Goal: Task Accomplishment & Management: Complete application form

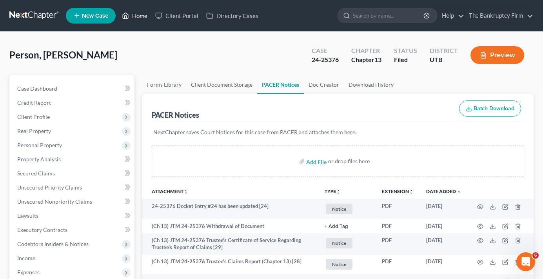
click at [137, 13] on link "Home" at bounding box center [134, 16] width 33 height 14
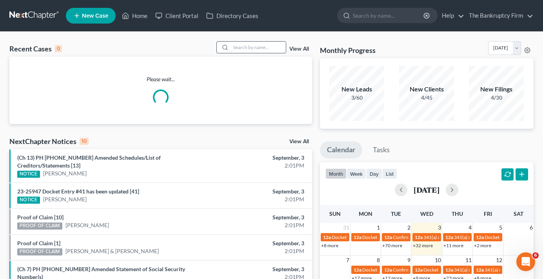
click at [253, 44] on input "search" at bounding box center [258, 47] width 55 height 11
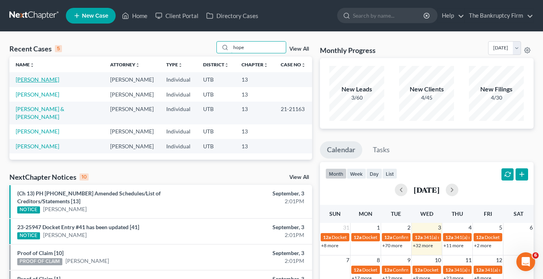
type input "hope"
click at [37, 79] on link "[PERSON_NAME]" at bounding box center [38, 79] width 44 height 7
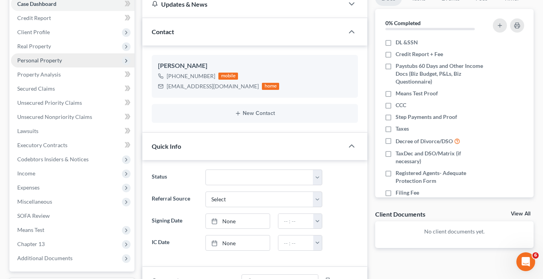
scroll to position [39, 0]
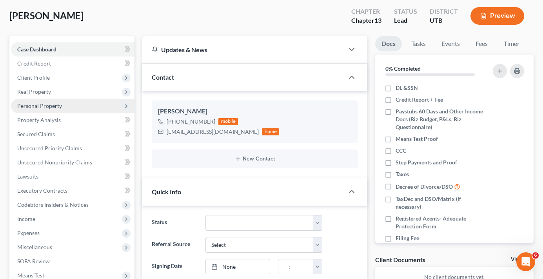
click at [30, 107] on span "Personal Property" at bounding box center [39, 105] width 45 height 7
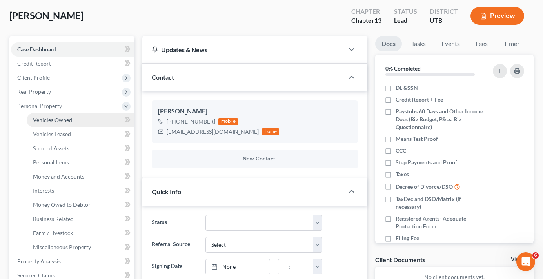
click at [73, 118] on link "Vehicles Owned" at bounding box center [81, 120] width 108 height 14
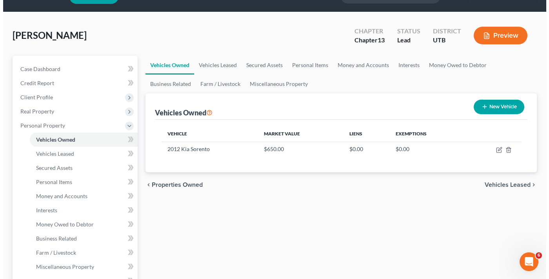
scroll to position [39, 0]
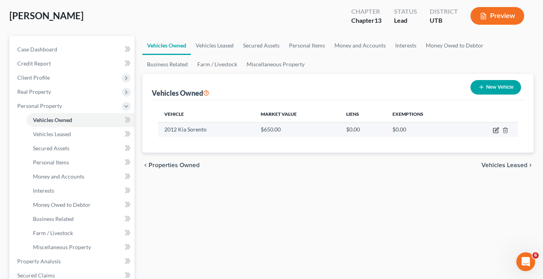
click at [496, 131] on icon "button" at bounding box center [497, 129] width 4 height 4
select select "0"
select select "14"
select select "0"
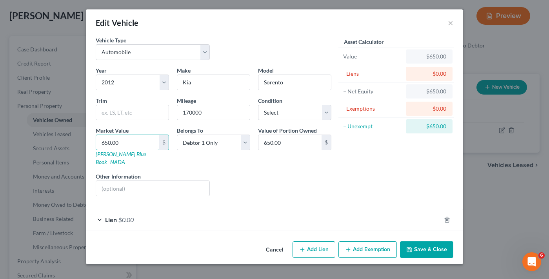
type input "3"
type input "3.00"
type input "36"
type input "36.00"
type input "360"
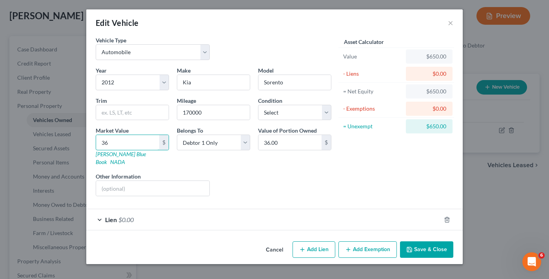
type input "360.00"
type input "3600"
type input "3,600.00"
type input "3,600"
click at [266, 175] on div "Liens Select" at bounding box center [275, 184] width 122 height 24
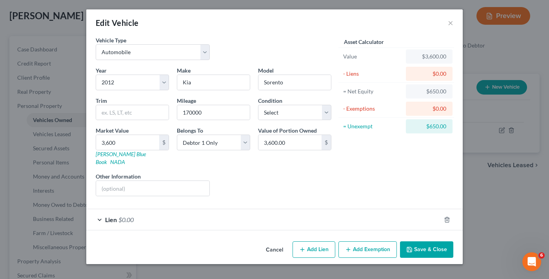
click at [359, 246] on button "Add Exemption" at bounding box center [367, 249] width 58 height 16
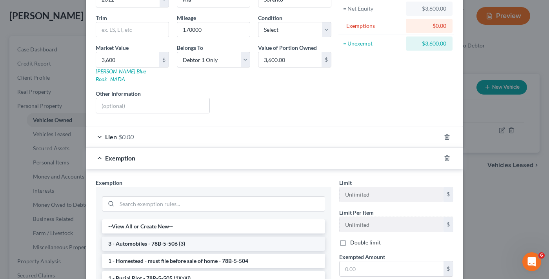
scroll to position [118, 0]
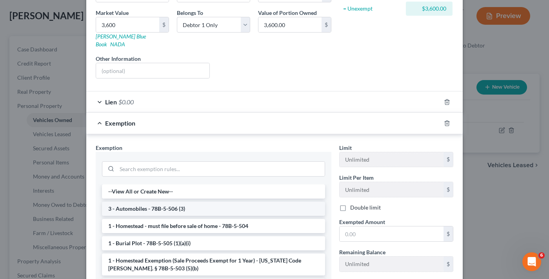
click at [228, 202] on li "3 - Automobiles - 78B-5-506 (3)" at bounding box center [213, 209] width 223 height 14
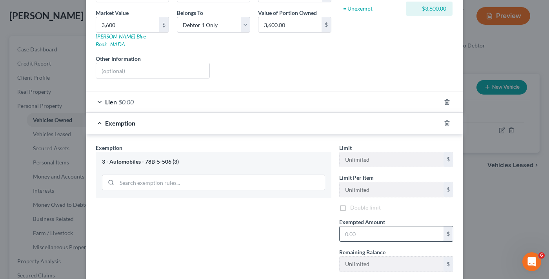
drag, startPoint x: 366, startPoint y: 225, endPoint x: 367, endPoint y: 220, distance: 5.2
click at [366, 226] on input "text" at bounding box center [392, 233] width 104 height 15
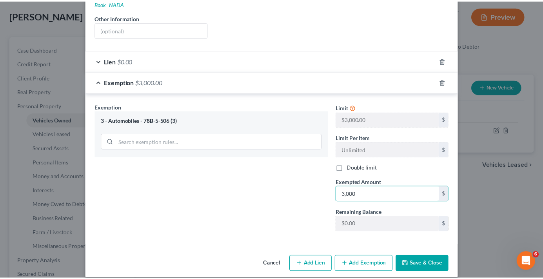
scroll to position [160, 0]
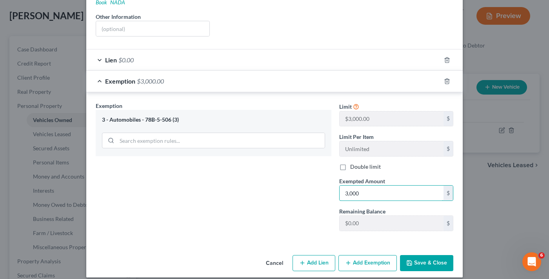
type input "3,000"
click at [418, 255] on button "Save & Close" at bounding box center [426, 263] width 53 height 16
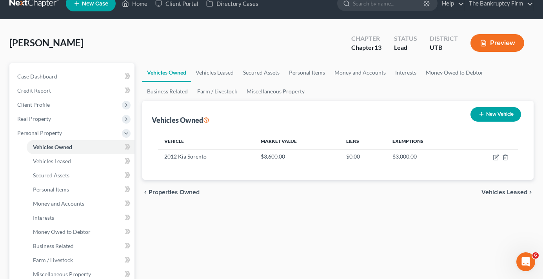
scroll to position [0, 0]
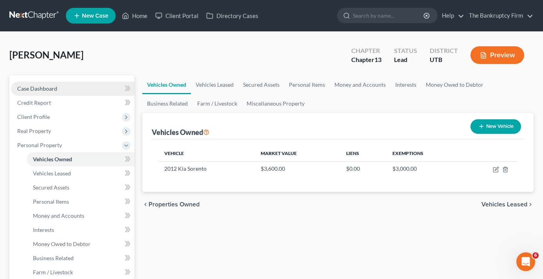
click at [71, 86] on link "Case Dashboard" at bounding box center [73, 89] width 124 height 14
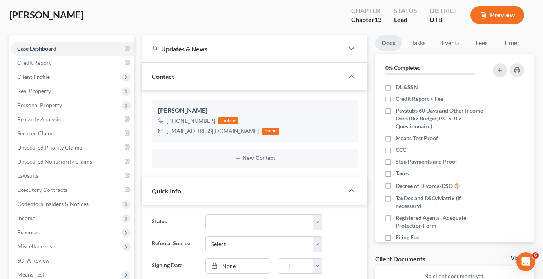
scroll to position [39, 0]
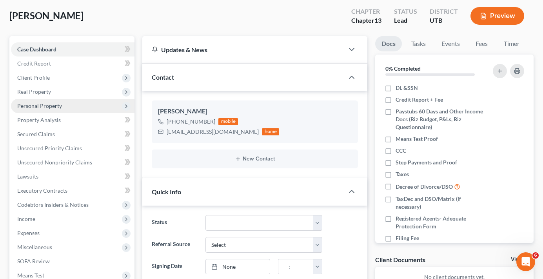
click at [48, 105] on span "Personal Property" at bounding box center [39, 105] width 45 height 7
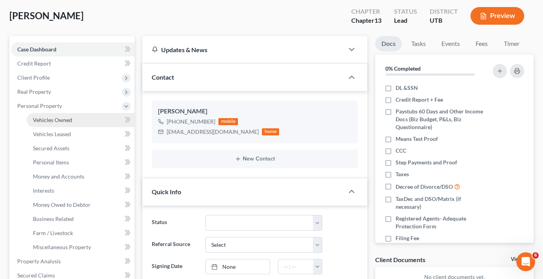
click at [59, 121] on span "Vehicles Owned" at bounding box center [52, 119] width 39 height 7
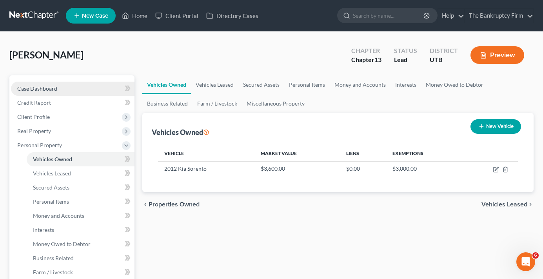
click at [76, 85] on link "Case Dashboard" at bounding box center [73, 89] width 124 height 14
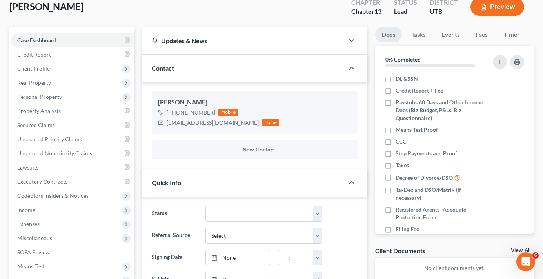
scroll to position [39, 0]
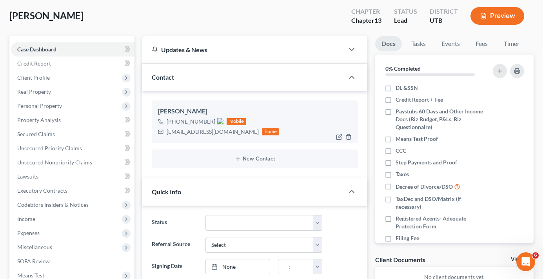
drag, startPoint x: 174, startPoint y: 120, endPoint x: 212, endPoint y: 122, distance: 37.7
click at [212, 122] on span "[PHONE_NUMBER]" at bounding box center [195, 121] width 57 height 7
copy span "[PHONE_NUMBER]"
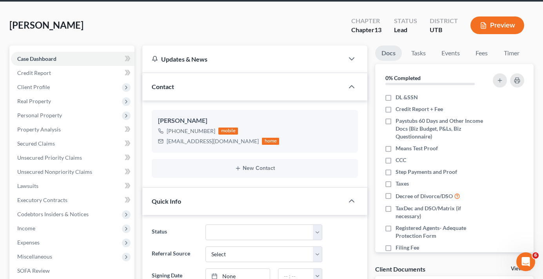
scroll to position [0, 0]
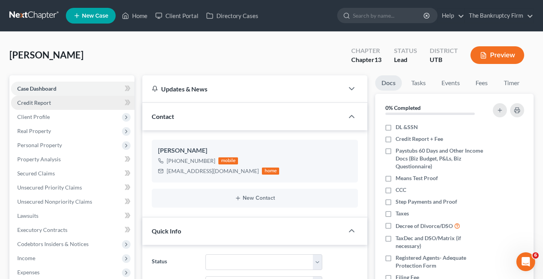
click at [40, 96] on link "Credit Report" at bounding box center [73, 103] width 124 height 14
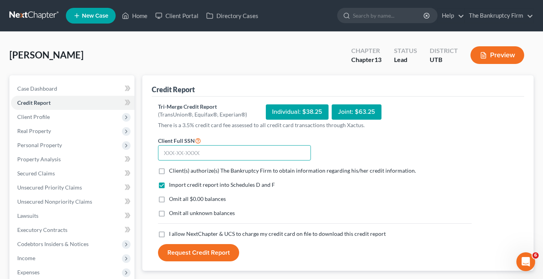
click at [206, 152] on input "text" at bounding box center [234, 153] width 153 height 16
paste input "801-31-7959"
drag, startPoint x: 145, startPoint y: 155, endPoint x: 171, endPoint y: 151, distance: 26.2
click at [145, 155] on div "Credit Report Tri-Merge Credit Report (TransUnion®, Equifax®, Experian®) Indivi…" at bounding box center [337, 173] width 391 height 196
drag, startPoint x: 205, startPoint y: 152, endPoint x: 115, endPoint y: 156, distance: 90.7
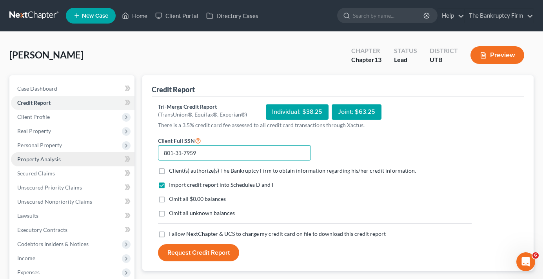
click at [115, 156] on div "Petition Navigation Case Dashboard Payments Invoices Payments Payments Credit R…" at bounding box center [271, 238] width 532 height 326
paste input "646-70-2241"
type input "646-70-2241"
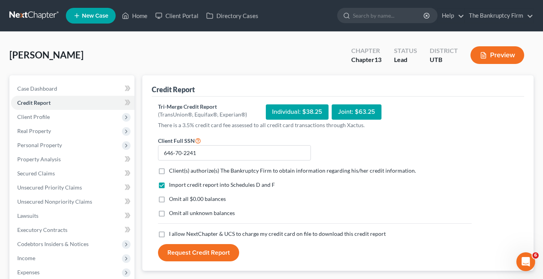
click at [169, 168] on label "Client(s) authorize(s) The Bankruptcy Firm to obtain information regarding his/…" at bounding box center [292, 171] width 247 height 8
click at [172, 168] on input "Client(s) authorize(s) The Bankruptcy Firm to obtain information regarding his/…" at bounding box center [174, 169] width 5 height 5
checkbox input "true"
click at [169, 200] on label "Omit all $0.00 balances" at bounding box center [197, 199] width 57 height 8
click at [172, 200] on input "Omit all $0.00 balances" at bounding box center [174, 197] width 5 height 5
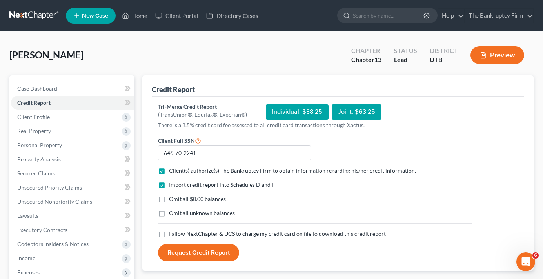
checkbox input "true"
click at [169, 236] on label "I allow NextChapter & UCS to charge my credit card on file to download this cre…" at bounding box center [277, 234] width 217 height 8
click at [172, 235] on input "I allow NextChapter & UCS to charge my credit card on file to download this cre…" at bounding box center [174, 232] width 5 height 5
checkbox input "true"
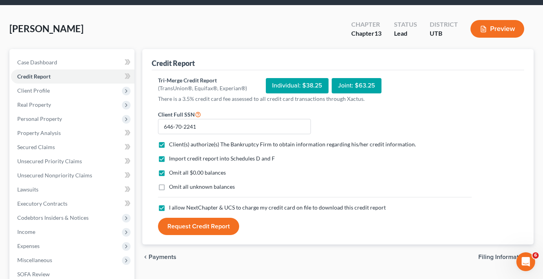
scroll to position [39, 0]
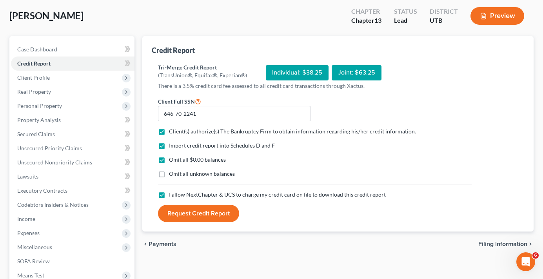
click at [200, 216] on button "Request Credit Report" at bounding box center [198, 213] width 81 height 17
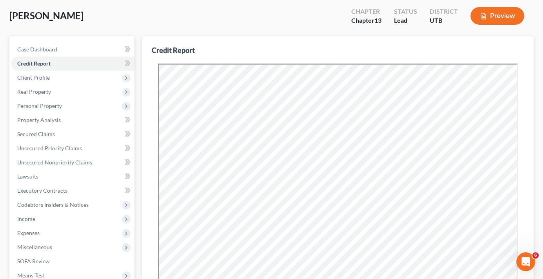
scroll to position [0, 0]
click at [42, 76] on span "Client Profile" at bounding box center [33, 77] width 33 height 7
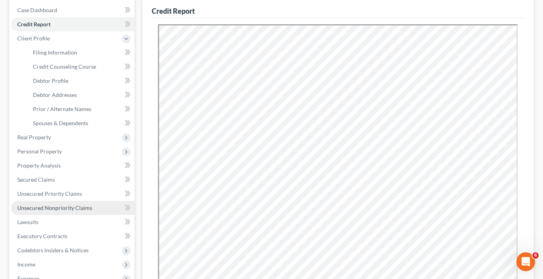
click at [62, 205] on span "Unsecured Nonpriority Claims" at bounding box center [54, 207] width 75 height 7
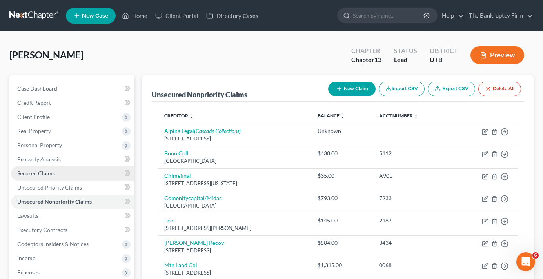
click at [31, 175] on span "Secured Claims" at bounding box center [36, 173] width 38 height 7
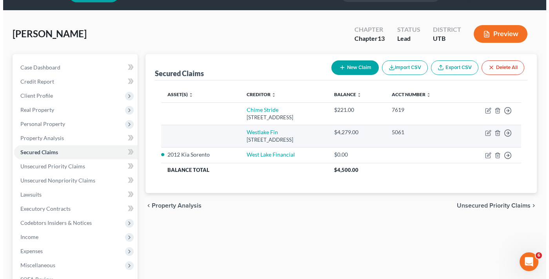
scroll to position [39, 0]
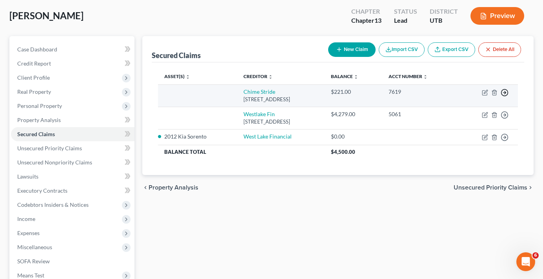
click at [502, 91] on circle "button" at bounding box center [505, 92] width 7 height 7
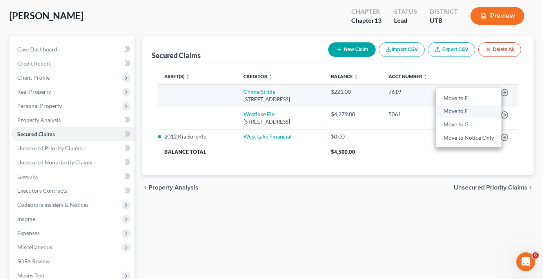
click at [460, 112] on link "Move to F" at bounding box center [468, 111] width 65 height 13
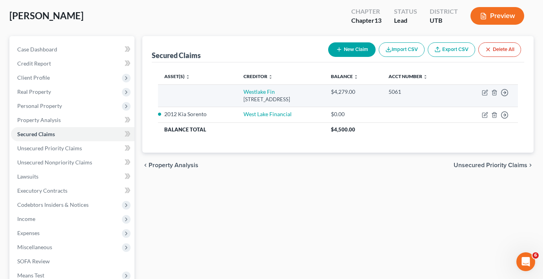
click at [247, 96] on div "[STREET_ADDRESS]" at bounding box center [281, 99] width 75 height 7
click at [246, 93] on link "Westlake Fin" at bounding box center [259, 91] width 31 height 7
select select "4"
select select "0"
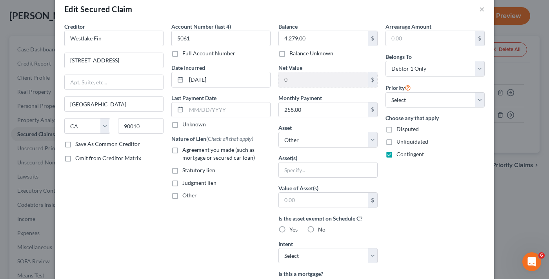
scroll to position [0, 0]
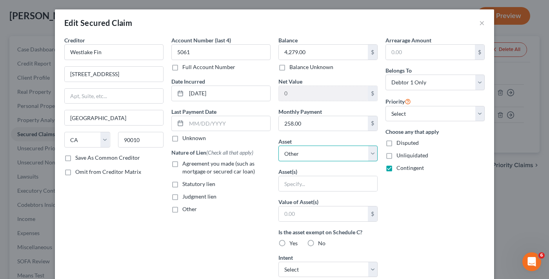
click at [313, 150] on select "Select Other Multiple Assets Clothing - Clothing - $600.0 Electronics - Televis…" at bounding box center [327, 153] width 99 height 16
select select "7"
click at [278, 145] on select "Select Other Multiple Assets Clothing - Clothing - $600.0 Electronics - Televis…" at bounding box center [327, 153] width 99 height 16
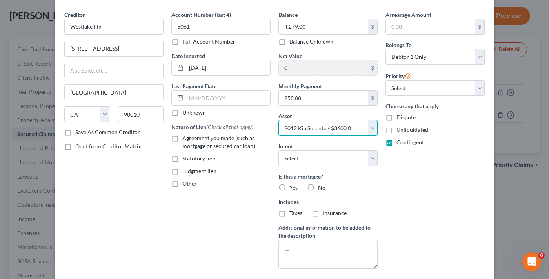
scroll to position [39, 0]
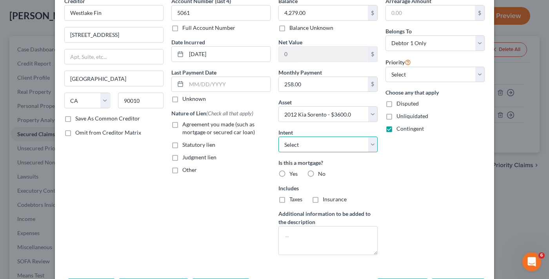
click at [312, 146] on select "Select Surrender Redeem Reaffirm Avoid Other" at bounding box center [327, 144] width 99 height 16
select select "2"
click at [278, 136] on select "Select Surrender Redeem Reaffirm Avoid Other" at bounding box center [327, 144] width 99 height 16
click at [318, 173] on label "No" at bounding box center [321, 174] width 7 height 8
click at [321, 173] on input "No" at bounding box center [323, 172] width 5 height 5
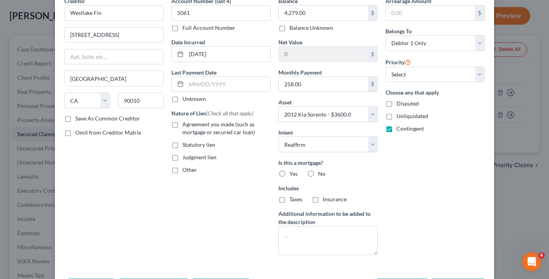
radio input "true"
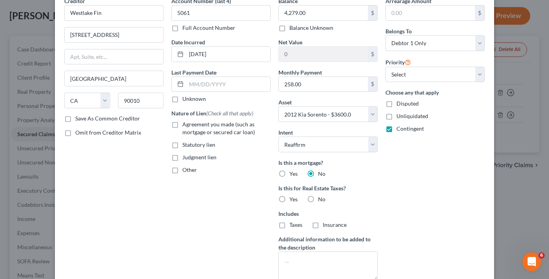
click at [182, 125] on label "Agreement you made (such as mortgage or secured car loan)" at bounding box center [226, 128] width 88 height 16
click at [186, 125] on input "Agreement you made (such as mortgage or secured car loan)" at bounding box center [188, 122] width 5 height 5
checkbox input "true"
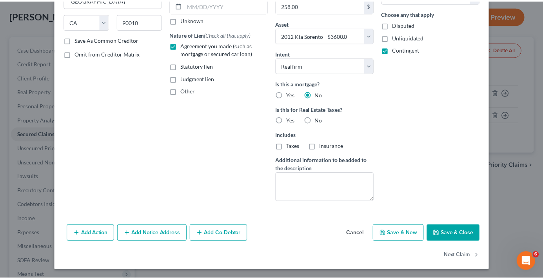
scroll to position [119, 0]
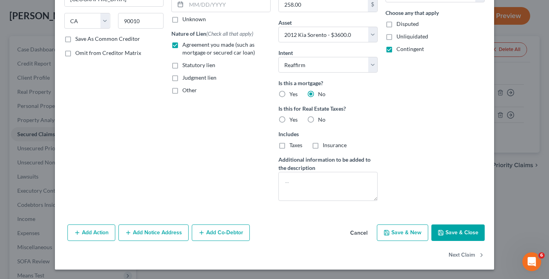
click at [453, 232] on button "Save & Close" at bounding box center [457, 232] width 53 height 16
select select
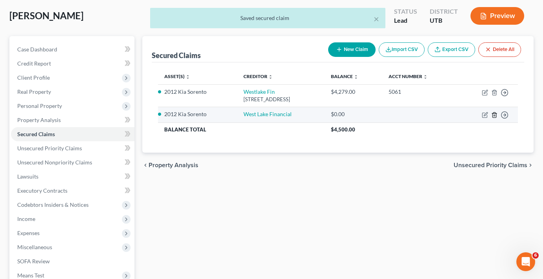
click at [495, 115] on icon "button" at bounding box center [494, 115] width 6 height 6
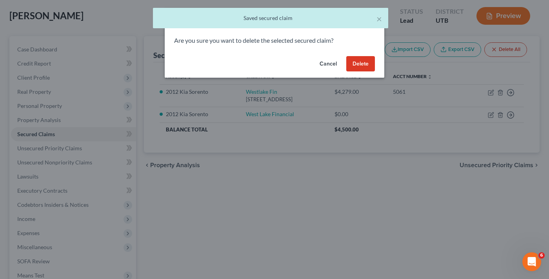
click at [364, 63] on button "Delete" at bounding box center [360, 64] width 29 height 16
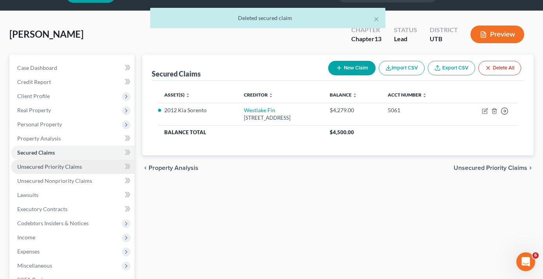
scroll to position [39, 0]
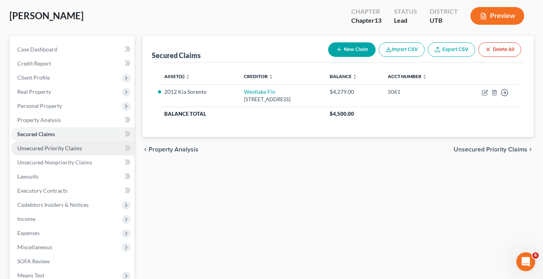
click at [51, 149] on span "Unsecured Priority Claims" at bounding box center [49, 148] width 65 height 7
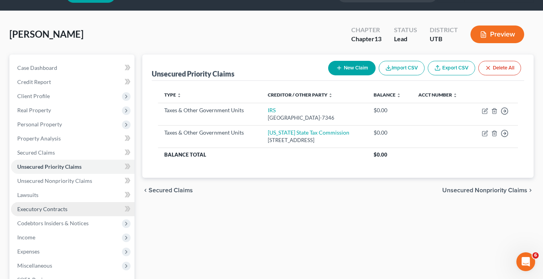
scroll to position [39, 0]
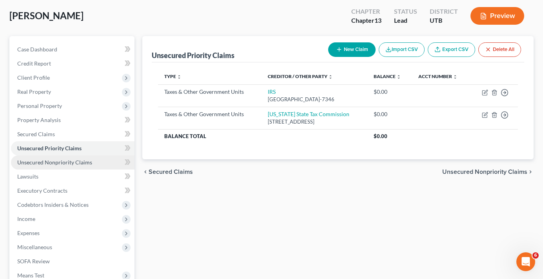
click at [62, 161] on span "Unsecured Nonpriority Claims" at bounding box center [54, 162] width 75 height 7
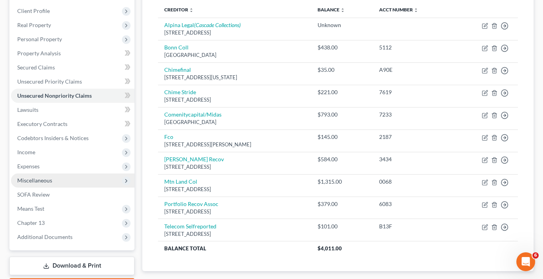
scroll to position [118, 0]
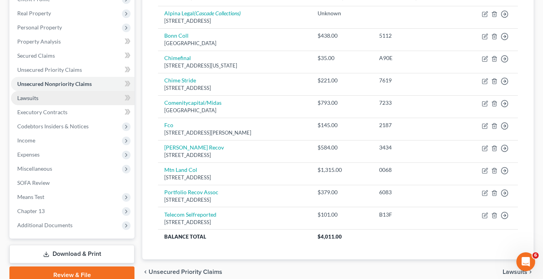
click at [30, 100] on span "Lawsuits" at bounding box center [27, 98] width 21 height 7
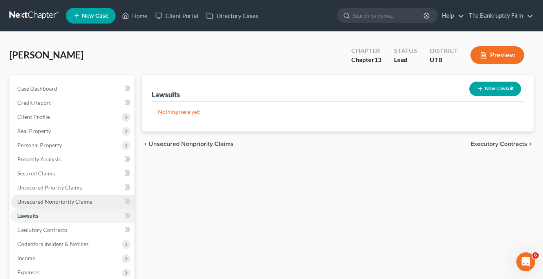
click at [61, 197] on link "Unsecured Nonpriority Claims" at bounding box center [73, 202] width 124 height 14
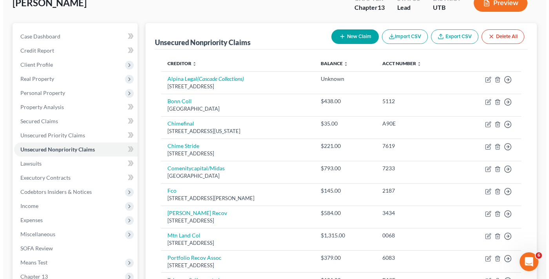
scroll to position [35, 0]
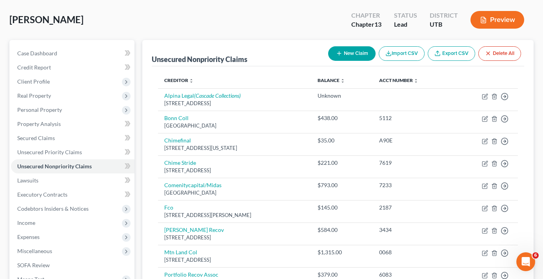
click at [340, 53] on icon "button" at bounding box center [339, 53] width 6 height 6
select select "0"
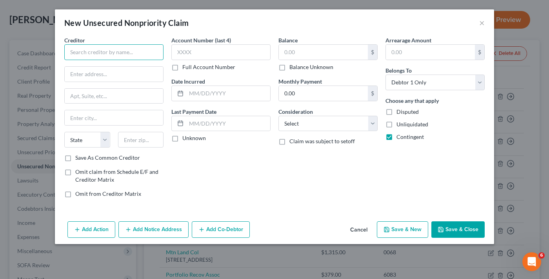
click at [110, 53] on input "text" at bounding box center [113, 52] width 99 height 16
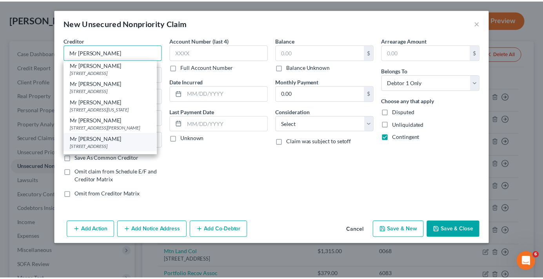
scroll to position [0, 0]
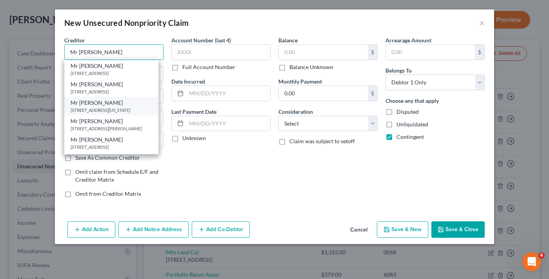
type input "Mr [PERSON_NAME]"
click at [106, 113] on div "[STREET_ADDRESS][US_STATE]" at bounding box center [112, 110] width 82 height 7
type input "[STREET_ADDRESS][US_STATE]"
type input "[PERSON_NAME]"
select select "46"
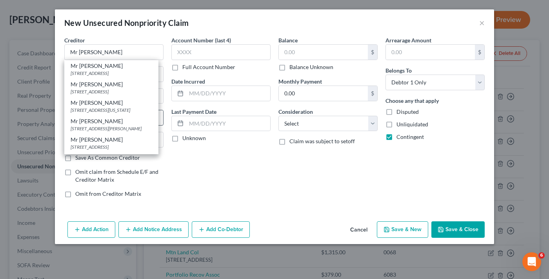
type input "84404"
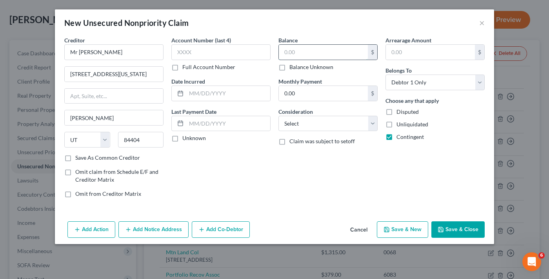
click at [309, 54] on input "text" at bounding box center [323, 52] width 89 height 15
click at [471, 229] on button "Save & Close" at bounding box center [457, 229] width 53 height 16
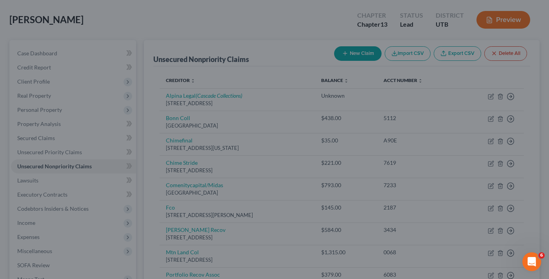
type input "2,200.00"
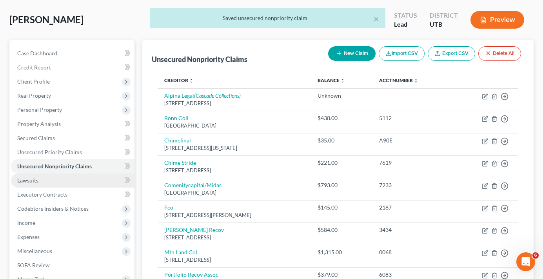
click at [38, 184] on link "Lawsuits" at bounding box center [73, 180] width 124 height 14
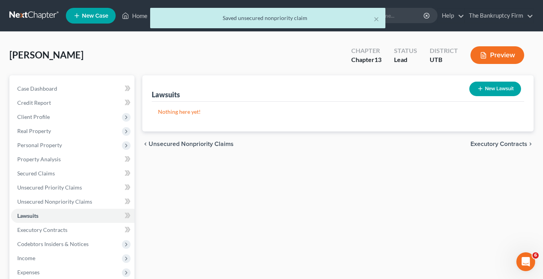
click at [483, 90] on button "New Lawsuit" at bounding box center [495, 89] width 52 height 15
select select "0"
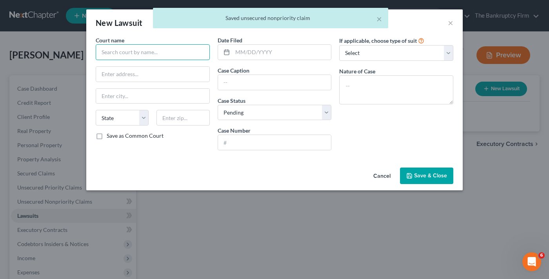
click at [140, 51] on input "text" at bounding box center [153, 52] width 114 height 16
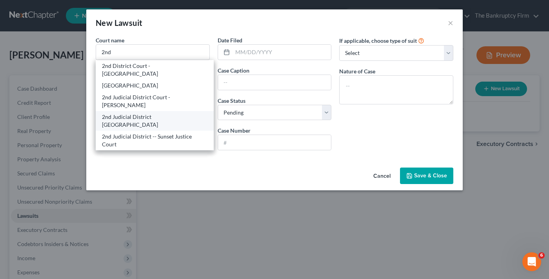
click at [154, 113] on div "2nd Judicial District [GEOGRAPHIC_DATA]" at bounding box center [154, 121] width 105 height 16
type input "2nd Judicial District [GEOGRAPHIC_DATA]"
type input "[STREET_ADDRESS]"
type input "[PERSON_NAME]"
select select "46"
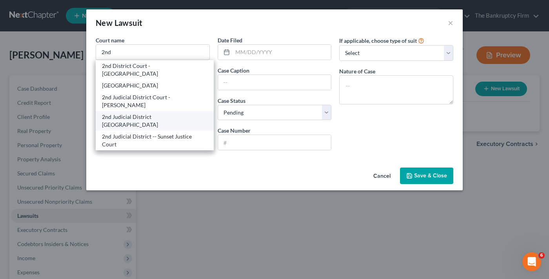
type input "84401"
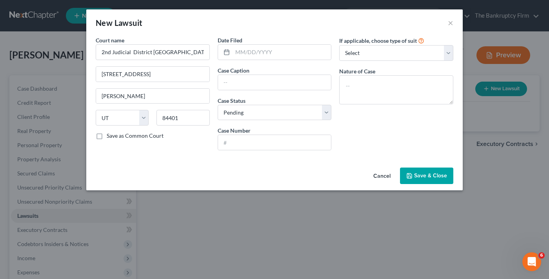
click at [130, 144] on div "Court name * 2nd Judicial District [GEOGRAPHIC_DATA] [GEOGRAPHIC_DATA][PERSON_N…" at bounding box center [153, 96] width 122 height 120
click at [163, 165] on div "Cancel Save & Close" at bounding box center [274, 177] width 376 height 26
click at [243, 90] on div at bounding box center [275, 83] width 114 height 16
click at [243, 83] on input "text" at bounding box center [274, 82] width 113 height 15
paste input "[PERSON_NAME] RECOVERY SERVICES vs. [PERSON_NAME]"
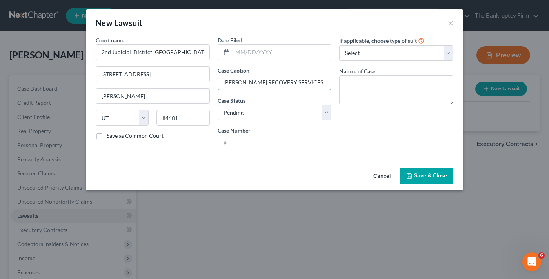
scroll to position [0, 17]
type input "[PERSON_NAME] RECOVERY SERVICES vs. [PERSON_NAME]"
click at [169, 153] on div "Court name * 2nd Judicial District [GEOGRAPHIC_DATA] [GEOGRAPHIC_DATA][PERSON_N…" at bounding box center [153, 96] width 122 height 120
click at [240, 139] on input "text" at bounding box center [274, 142] width 113 height 15
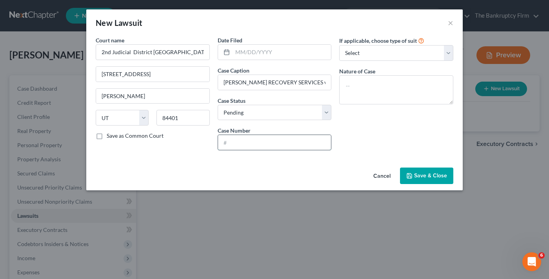
paste input "250901815"
type input "250901815"
drag, startPoint x: 163, startPoint y: 160, endPoint x: 204, endPoint y: 106, distance: 67.8
click at [163, 160] on div "Court name * 2nd Judicial District [GEOGRAPHIC_DATA] [GEOGRAPHIC_DATA][PERSON_N…" at bounding box center [274, 100] width 376 height 128
click at [238, 50] on input "text" at bounding box center [282, 52] width 99 height 15
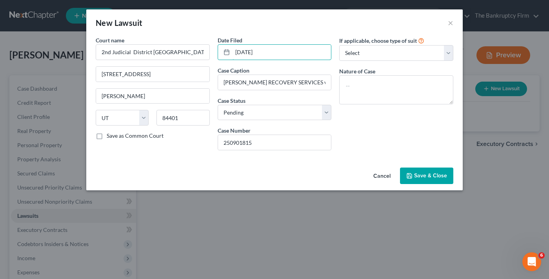
type input "[DATE]"
click at [420, 174] on span "Save & Close" at bounding box center [430, 175] width 33 height 7
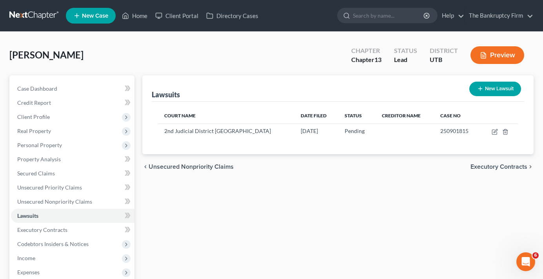
click at [152, 192] on div "Lawsuits New Lawsuit Court Name Date Filed Status Creditor Name Case No 2nd Jud…" at bounding box center [337, 238] width 399 height 326
click at [490, 88] on button "New Lawsuit" at bounding box center [495, 89] width 52 height 15
select select "0"
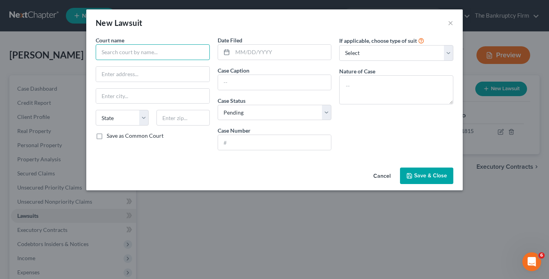
click at [163, 55] on input "text" at bounding box center [153, 52] width 114 height 16
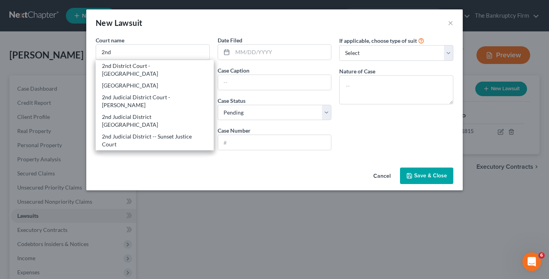
click at [151, 113] on div "2nd Judicial District [GEOGRAPHIC_DATA]" at bounding box center [154, 121] width 105 height 16
type input "2nd Judicial District [GEOGRAPHIC_DATA]"
type input "[STREET_ADDRESS]"
type input "[PERSON_NAME]"
select select "46"
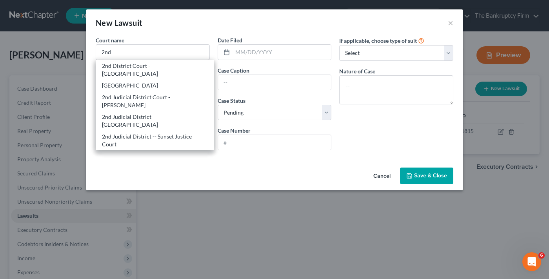
type input "84401"
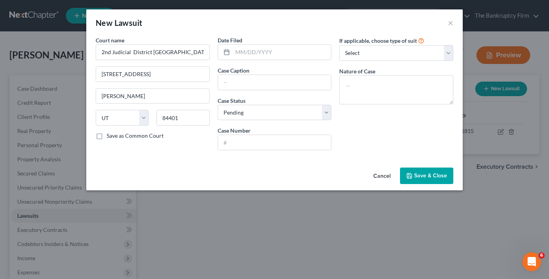
click at [151, 171] on div "Cancel Save & Close" at bounding box center [274, 177] width 376 height 26
click at [251, 54] on input "text" at bounding box center [282, 52] width 99 height 15
type input "[DATE]"
drag, startPoint x: 166, startPoint y: 157, endPoint x: 230, endPoint y: 130, distance: 69.4
click at [167, 156] on div "Court name * 2nd Judicial District [GEOGRAPHIC_DATA] [STREET_ADDRESS][GEOGRAPHI…" at bounding box center [274, 100] width 376 height 128
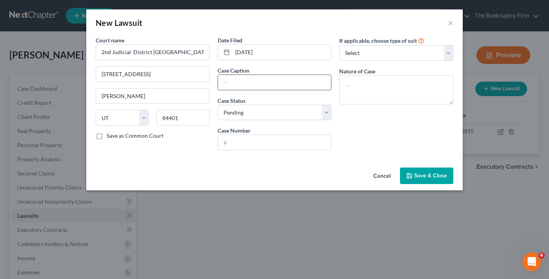
click at [253, 84] on input "text" at bounding box center [274, 82] width 113 height 15
paste input "BONNEVILLE BILLING AND COLLECT vs. [PERSON_NAME]"
type input "BONNEVILLE BILLING AND COLLECT vs. [PERSON_NAME]"
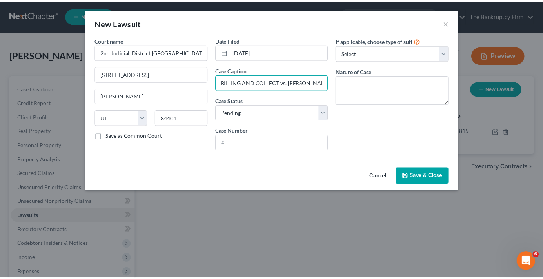
scroll to position [0, 0]
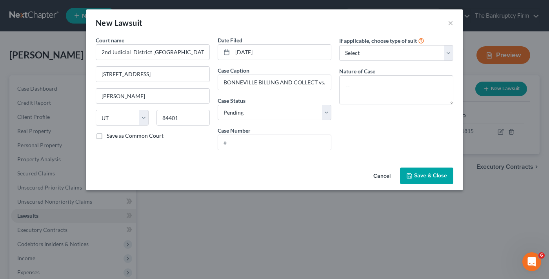
drag, startPoint x: 137, startPoint y: 158, endPoint x: 172, endPoint y: 143, distance: 38.5
click at [137, 158] on div "Court name * 2nd Judicial District [GEOGRAPHIC_DATA] [GEOGRAPHIC_DATA][PERSON_N…" at bounding box center [274, 100] width 376 height 128
click at [252, 139] on input "text" at bounding box center [274, 142] width 113 height 15
paste input "250900533"
type input "250900533"
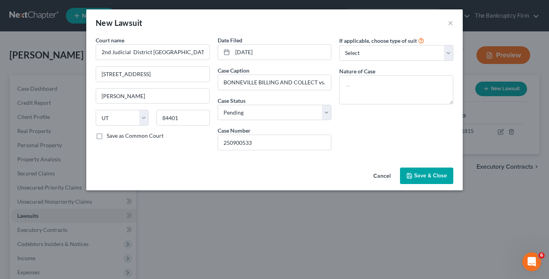
drag, startPoint x: 422, startPoint y: 176, endPoint x: 427, endPoint y: 177, distance: 4.8
click at [426, 176] on span "Save & Close" at bounding box center [430, 175] width 33 height 7
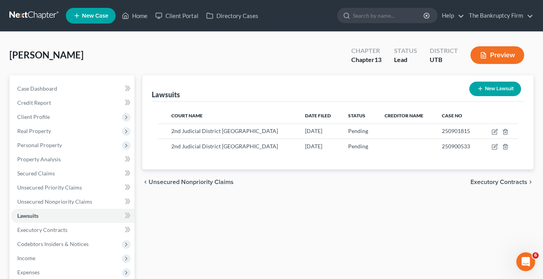
click at [161, 216] on div "Lawsuits New Lawsuit Court Name Date Filed Status Creditor Name Case No 2nd Jud…" at bounding box center [337, 238] width 399 height 326
click at [488, 92] on button "New Lawsuit" at bounding box center [495, 89] width 52 height 15
select select "0"
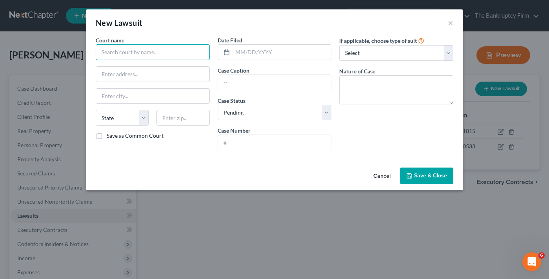
click at [143, 51] on input "text" at bounding box center [153, 52] width 114 height 16
type input "M"
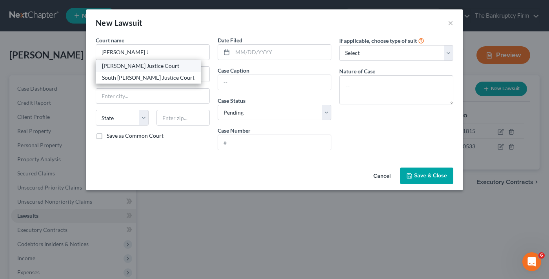
click at [141, 66] on div "[PERSON_NAME] Justice Court" at bounding box center [148, 66] width 93 height 8
type input "[PERSON_NAME] Justice Court"
type input "[STREET_ADDRESS]"
type input "[PERSON_NAME]"
select select "46"
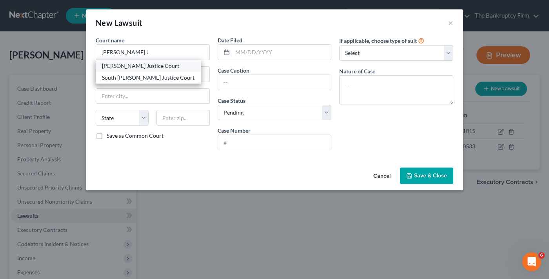
type input "84401"
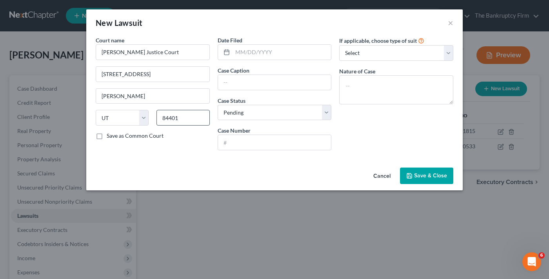
drag, startPoint x: 129, startPoint y: 161, endPoint x: 181, endPoint y: 118, distance: 67.5
click at [129, 161] on div "Court name * [PERSON_NAME] Justice Court [GEOGRAPHIC_DATA][PERSON_NAME] [US_STA…" at bounding box center [274, 100] width 376 height 128
click at [250, 55] on input "text" at bounding box center [282, 52] width 99 height 15
type input "[DATE]"
drag, startPoint x: 173, startPoint y: 160, endPoint x: 215, endPoint y: 115, distance: 61.9
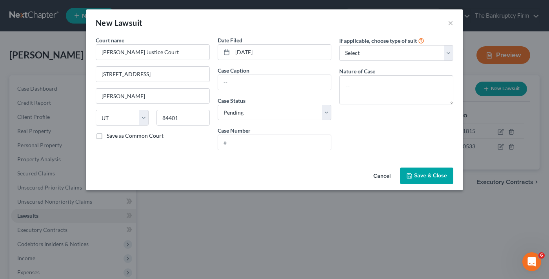
click at [173, 160] on div "Court name * [PERSON_NAME] Justice Court [GEOGRAPHIC_DATA][PERSON_NAME] [US_STA…" at bounding box center [274, 100] width 376 height 128
click at [260, 83] on input "text" at bounding box center [274, 82] width 113 height 15
paste input "MR [PERSON_NAME] vs. [PERSON_NAME]"
type input "MR [PERSON_NAME] vs. [PERSON_NAME]"
drag, startPoint x: 158, startPoint y: 167, endPoint x: 197, endPoint y: 147, distance: 44.2
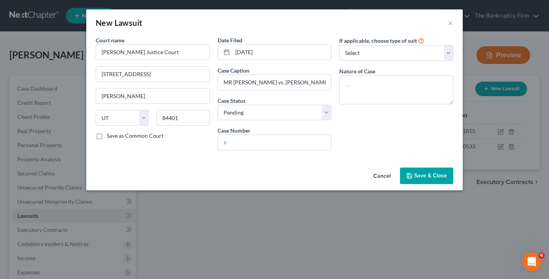
click at [158, 167] on div "Cancel Save & Close" at bounding box center [274, 177] width 376 height 26
click at [235, 141] on input "text" at bounding box center [274, 142] width 113 height 15
paste input "258801453"
type input "258801453"
click at [425, 173] on span "Save & Close" at bounding box center [430, 175] width 33 height 7
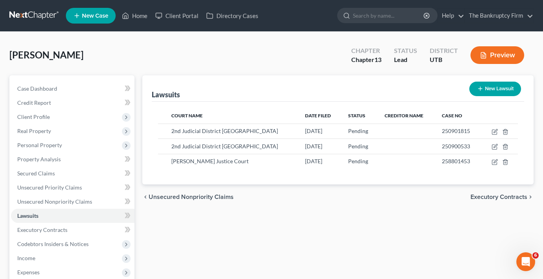
click at [148, 225] on div "Lawsuits New Lawsuit Court Name Date Filed Status Creditor Name Case No 2nd Jud…" at bounding box center [337, 238] width 399 height 326
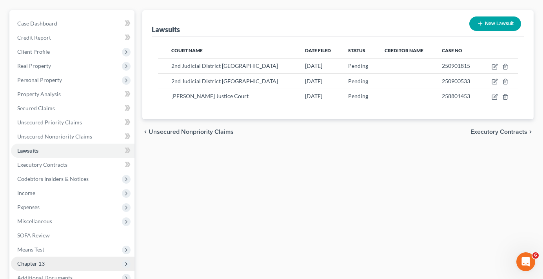
scroll to position [152, 0]
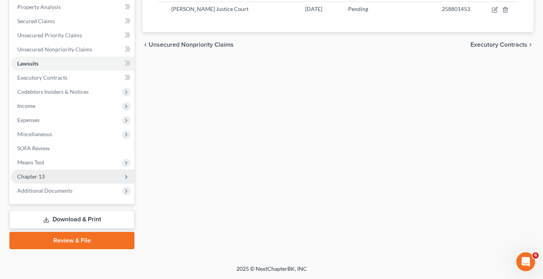
click at [38, 177] on span "Chapter 13" at bounding box center [30, 176] width 27 height 7
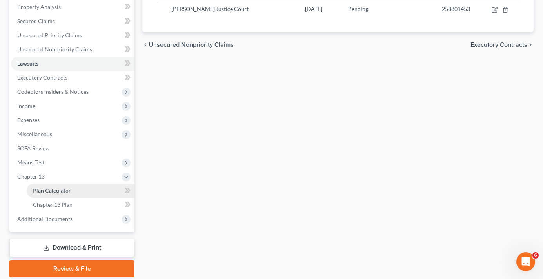
click at [52, 187] on span "Plan Calculator" at bounding box center [52, 190] width 38 height 7
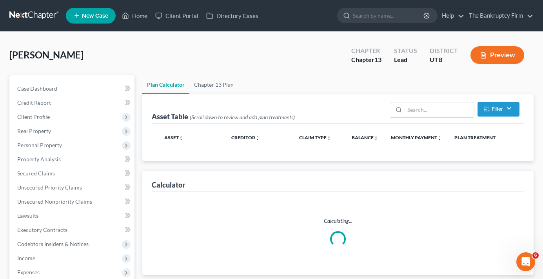
select select "59"
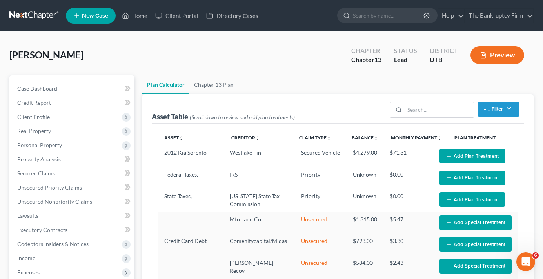
select select "59"
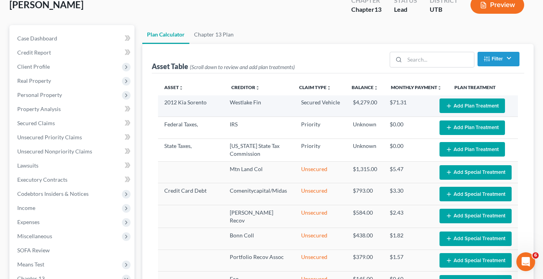
scroll to position [39, 0]
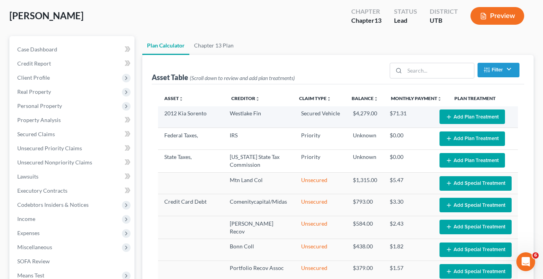
click at [457, 115] on button "Add Plan Treatment" at bounding box center [472, 116] width 65 height 15
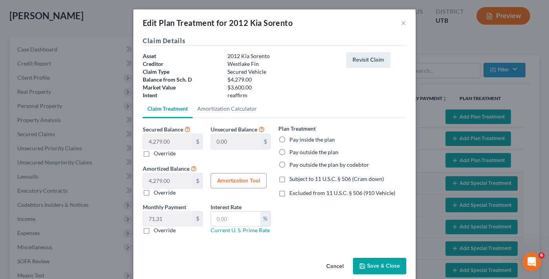
click at [289, 137] on label "Pay inside the plan" at bounding box center [311, 140] width 45 height 8
click at [293, 137] on input "Pay inside the plan" at bounding box center [295, 138] width 5 height 5
radio input "true"
click at [289, 193] on label "Excluded from 11 U.S.C. § 506 (910 Vehicle)" at bounding box center [342, 193] width 106 height 8
click at [293, 193] on input "Excluded from 11 U.S.C. § 506 (910 Vehicle)" at bounding box center [295, 191] width 5 height 5
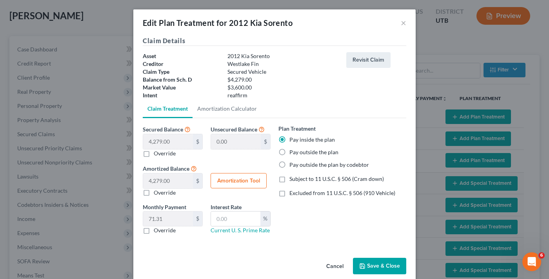
checkbox input "true"
click at [231, 181] on button "Amortization Tool" at bounding box center [239, 181] width 56 height 16
type input "4,279.00"
type input "60"
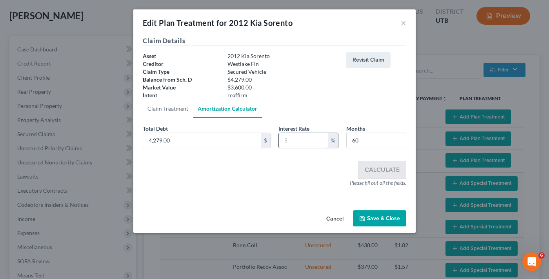
click at [289, 144] on input "text" at bounding box center [303, 140] width 49 height 15
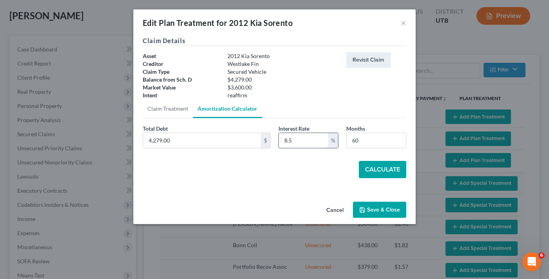
type input "8.5"
type input "54"
click at [385, 166] on button "Calculate" at bounding box center [382, 169] width 47 height 17
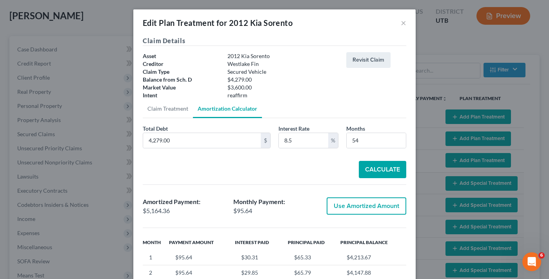
click at [352, 206] on button "Use Amortized Amount" at bounding box center [367, 205] width 80 height 17
type input "5,164.35"
checkbox input "true"
type input "86.07"
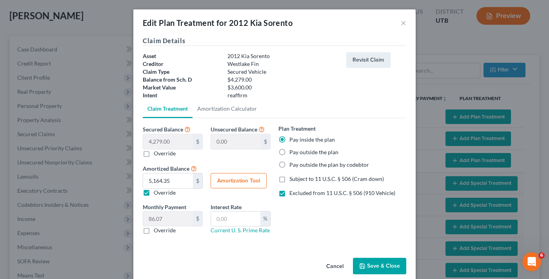
click at [154, 231] on label "Override" at bounding box center [165, 230] width 22 height 8
click at [157, 231] on input "Override" at bounding box center [159, 228] width 5 height 5
checkbox input "true"
click at [157, 218] on input "text" at bounding box center [168, 218] width 50 height 15
type input "96"
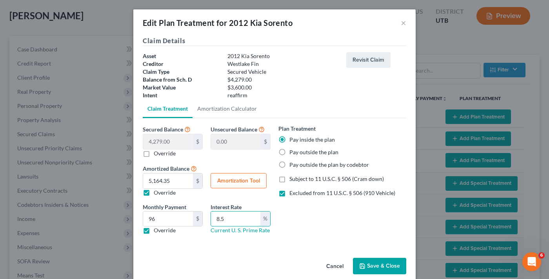
type input "8.5"
click at [380, 261] on button "Save & Close" at bounding box center [379, 266] width 53 height 16
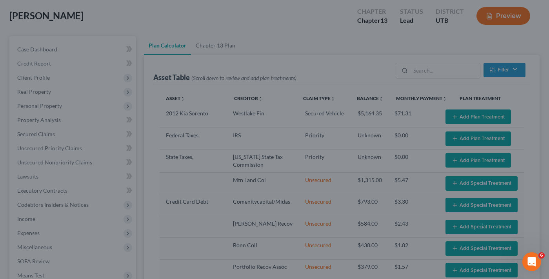
select select "59"
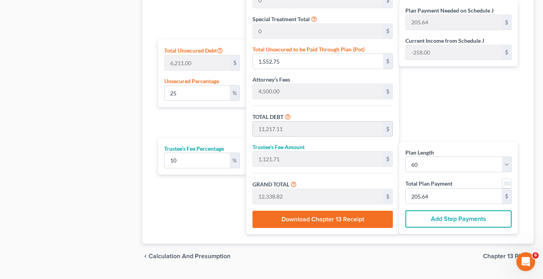
scroll to position [471, 0]
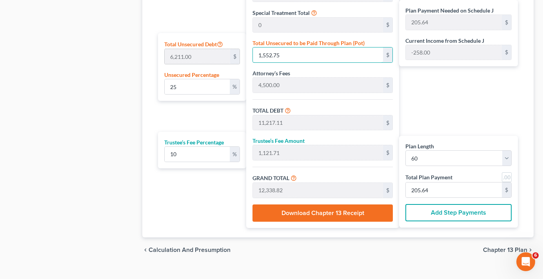
type input "0"
type input "9,664.36"
type input "966.43"
type input "10,630.79"
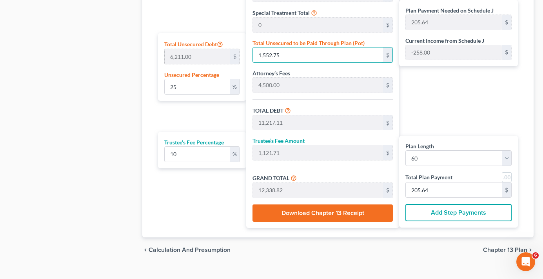
type input "177.17"
type input "0"
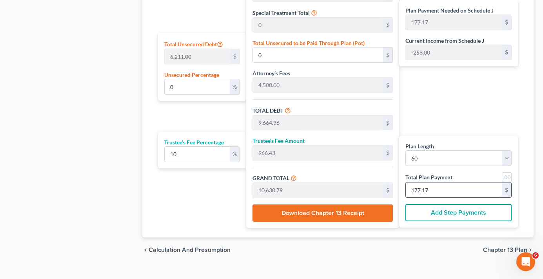
type input "54.54"
type input "5.45"
type input "60.00"
type input "1"
type input "981.81"
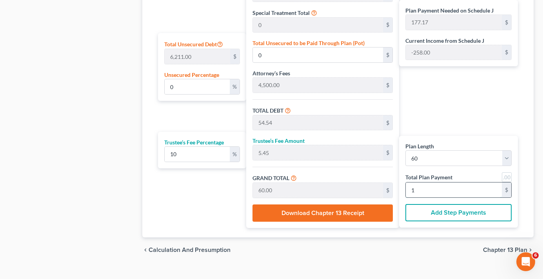
type input "98.18"
type input "1,080.00"
type input "180"
type input "2.48"
type input "153.82"
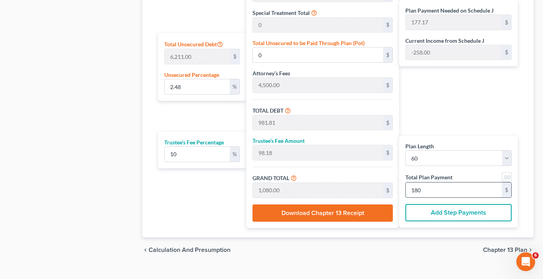
type input "9,818.18"
type input "981.81"
type input "10,800.00"
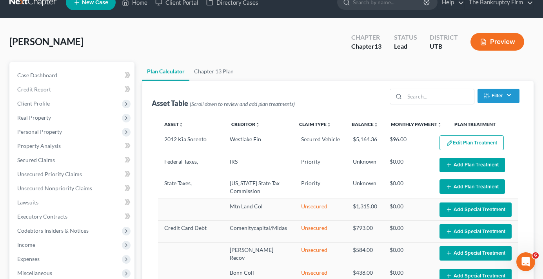
scroll to position [0, 0]
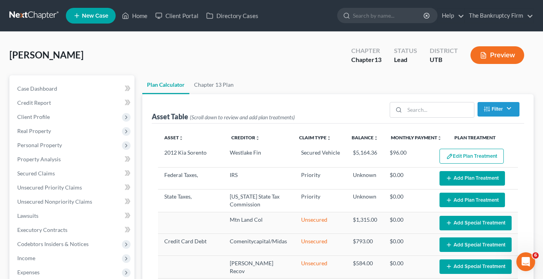
type input "180"
click at [155, 63] on div "[PERSON_NAME] Upgraded Chapter Chapter 13 Status Lead District UTB Preview" at bounding box center [271, 58] width 524 height 34
click at [139, 73] on div "[PERSON_NAME] Upgraded Chapter Chapter 13 Status Lead District UTB Preview" at bounding box center [271, 58] width 524 height 34
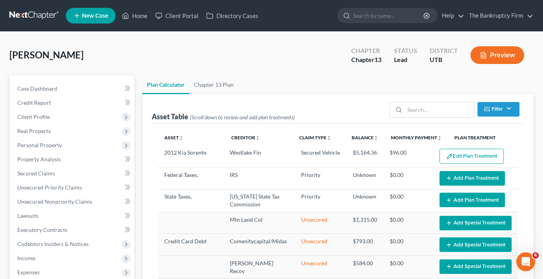
click at [55, 195] on link "Unsecured Nonpriority Claims" at bounding box center [73, 202] width 124 height 14
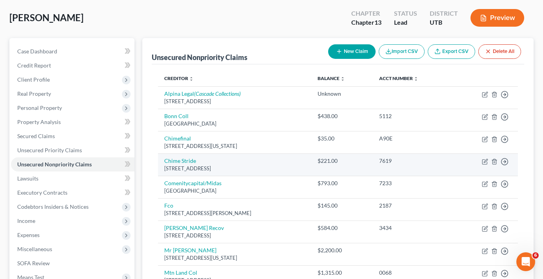
scroll to position [39, 0]
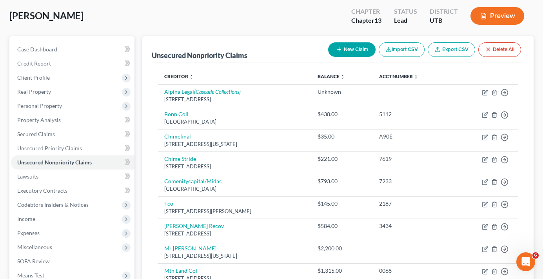
click at [140, 162] on div "Unsecured Nonpriority Claims New Claim Import CSV Export CSV Delete All Credito…" at bounding box center [337, 210] width 399 height 349
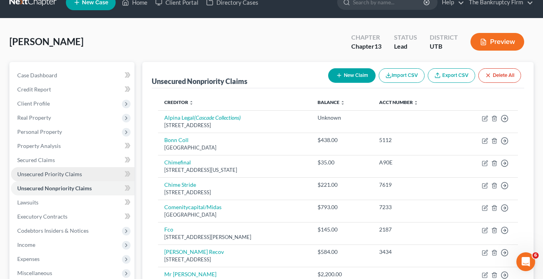
scroll to position [0, 0]
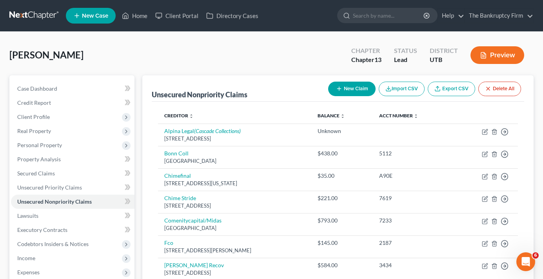
drag, startPoint x: 62, startPoint y: 56, endPoint x: 68, endPoint y: 58, distance: 6.1
click at [68, 58] on div "[PERSON_NAME] Upgraded Chapter Chapter 13 Status Lead District UTB Preview" at bounding box center [271, 58] width 524 height 34
click at [72, 56] on div "[PERSON_NAME] Upgraded Chapter Chapter 13 Status Lead District UTB Preview" at bounding box center [271, 58] width 524 height 34
drag, startPoint x: 52, startPoint y: 54, endPoint x: 6, endPoint y: 54, distance: 45.5
click at [6, 54] on div "[PERSON_NAME] Upgraded Chapter Chapter 13 Status Lead District UTB Preview Peti…" at bounding box center [271, 236] width 543 height 408
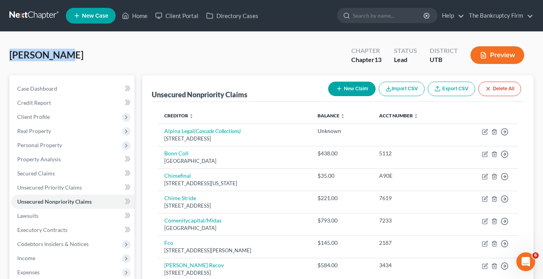
click at [78, 51] on div "[PERSON_NAME] Upgraded Chapter Chapter 13 Status Lead District UTB Preview" at bounding box center [271, 58] width 524 height 34
click at [58, 58] on span "[PERSON_NAME]" at bounding box center [46, 54] width 74 height 11
click at [67, 59] on div "[PERSON_NAME] Upgraded Chapter Chapter 13 Status Lead District UTB Preview" at bounding box center [271, 58] width 524 height 34
click at [123, 55] on div "[PERSON_NAME] Upgraded Chapter Chapter 13 Status Lead District UTB Preview" at bounding box center [271, 58] width 524 height 34
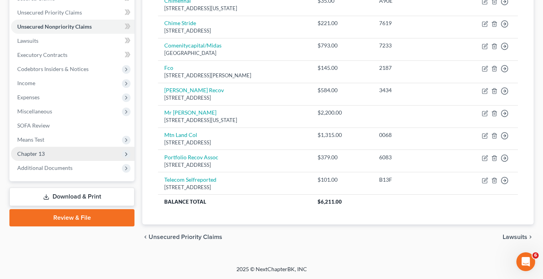
scroll to position [175, 0]
click at [75, 199] on link "Download & Print" at bounding box center [71, 196] width 125 height 18
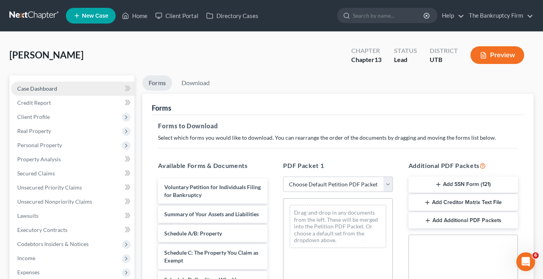
click at [40, 89] on span "Case Dashboard" at bounding box center [37, 88] width 40 height 7
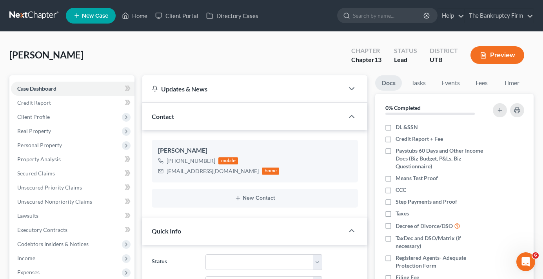
scroll to position [62, 0]
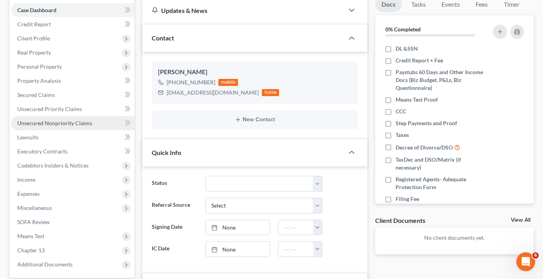
click at [45, 125] on span "Unsecured Nonpriority Claims" at bounding box center [54, 123] width 75 height 7
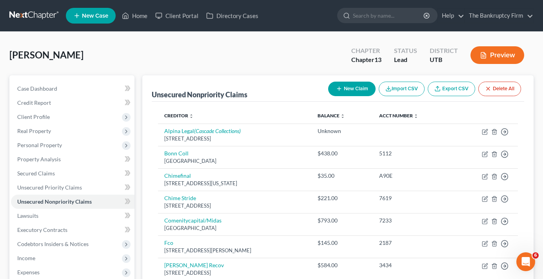
click at [358, 85] on button "New Claim" at bounding box center [351, 89] width 47 height 15
select select "0"
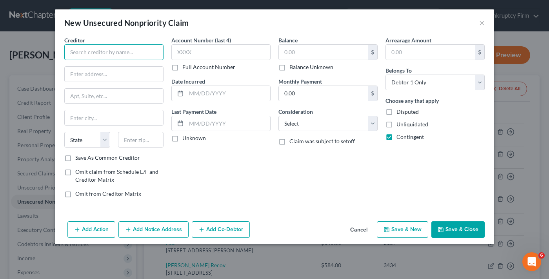
click at [88, 54] on input "text" at bounding box center [113, 52] width 99 height 16
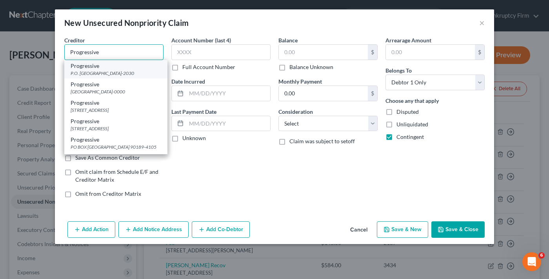
type input "Progressive"
click at [87, 76] on div "P.O. [GEOGRAPHIC_DATA]-2030" at bounding box center [116, 73] width 91 height 7
type input "P.O. Box 2030"
type input "[GEOGRAPHIC_DATA][PERSON_NAME]"
select select "4"
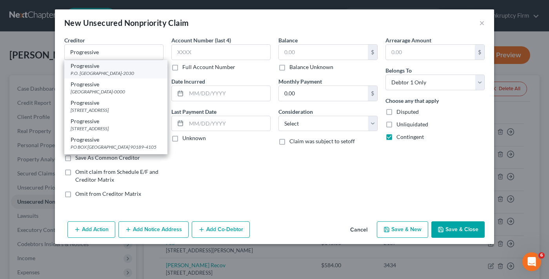
type input "95741-2030"
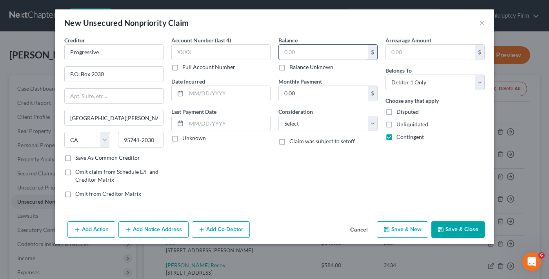
click at [297, 51] on input "text" at bounding box center [323, 52] width 89 height 15
type input "600"
click at [444, 226] on icon "button" at bounding box center [441, 229] width 6 height 6
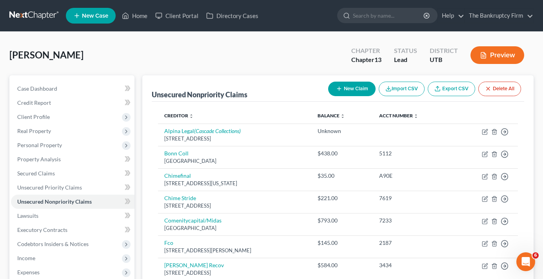
click at [136, 76] on div "Case Dashboard Payments Invoices Payments Payments Credit Report Client Profile" at bounding box center [71, 261] width 133 height 372
click at [142, 21] on link "Home" at bounding box center [134, 16] width 33 height 14
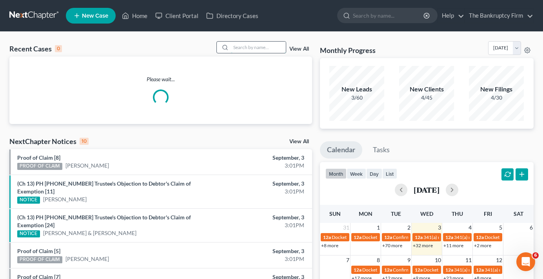
click at [250, 45] on input "search" at bounding box center [258, 47] width 55 height 11
type input "hood"
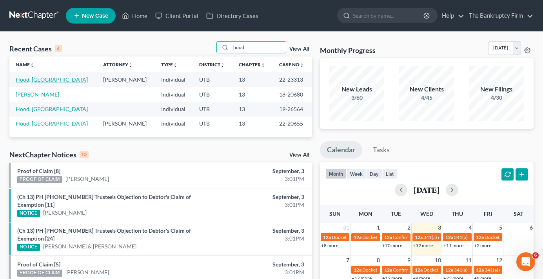
click at [21, 78] on link "Hood, [GEOGRAPHIC_DATA]" at bounding box center [52, 79] width 72 height 7
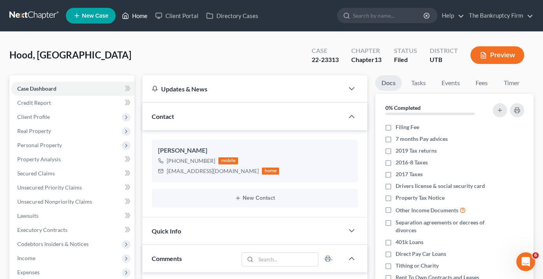
click at [135, 15] on link "Home" at bounding box center [134, 16] width 33 height 14
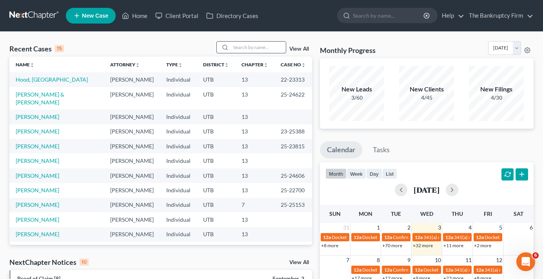
click at [238, 52] on input "search" at bounding box center [258, 47] width 55 height 11
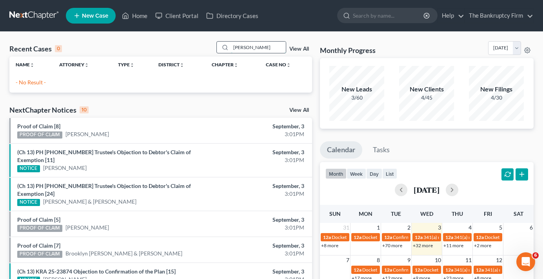
click at [247, 46] on input "[PERSON_NAME]" at bounding box center [258, 47] width 55 height 11
type input "[PERSON_NAME]"
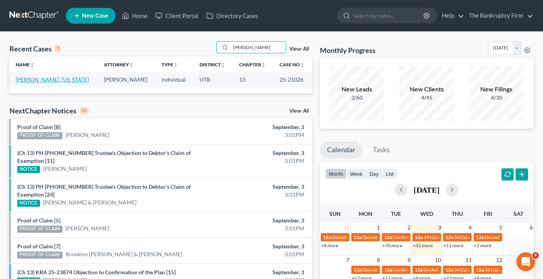
click at [33, 78] on link "[PERSON_NAME], [US_STATE]" at bounding box center [52, 79] width 73 height 7
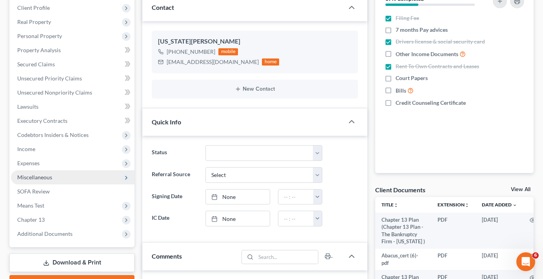
scroll to position [118, 0]
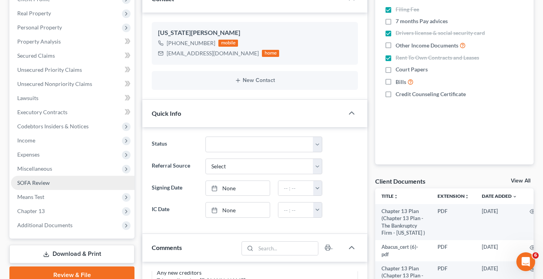
click at [44, 184] on span "SOFA Review" at bounding box center [33, 182] width 33 height 7
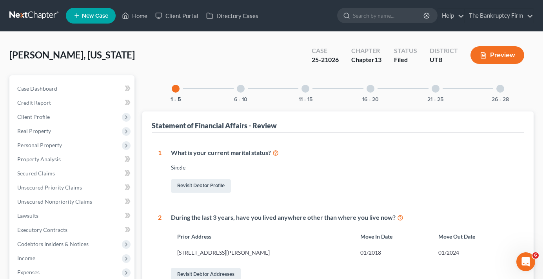
click at [242, 83] on div "6 - 10" at bounding box center [240, 88] width 27 height 27
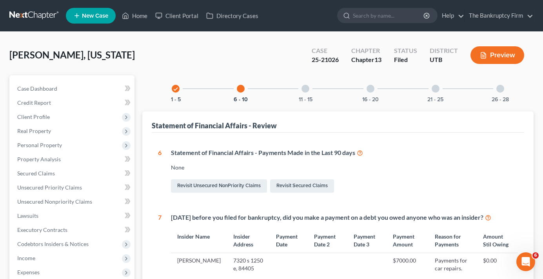
click at [304, 89] on div at bounding box center [306, 89] width 8 height 8
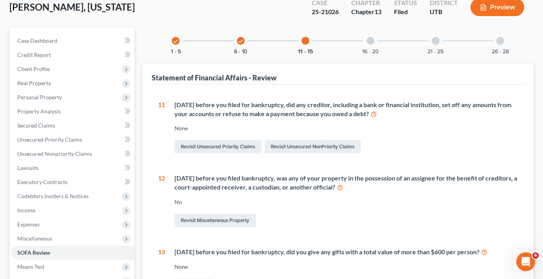
scroll to position [39, 0]
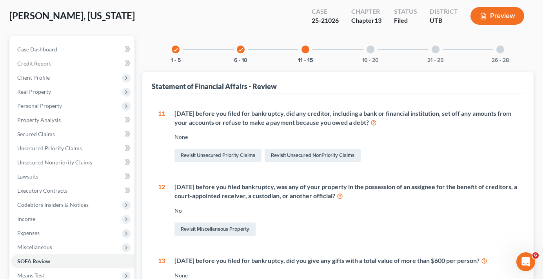
click at [373, 49] on div at bounding box center [371, 49] width 8 height 8
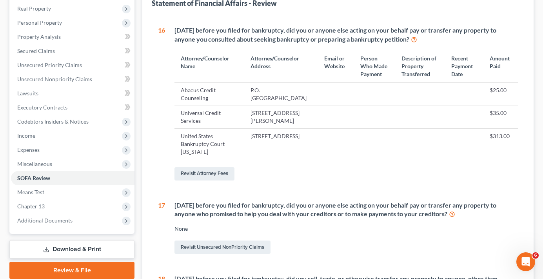
scroll to position [136, 0]
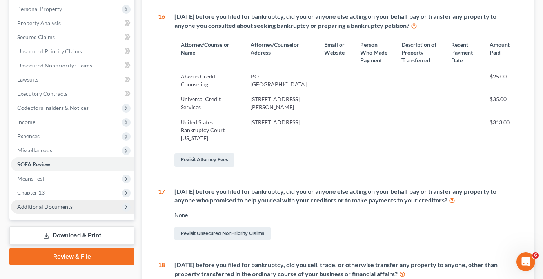
click at [42, 209] on span "Additional Documents" at bounding box center [44, 206] width 55 height 7
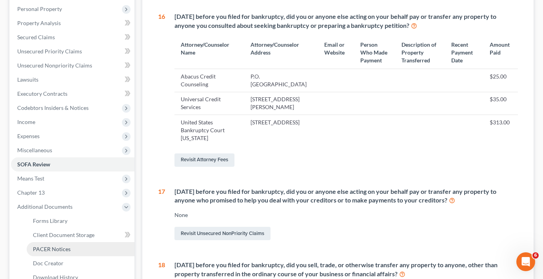
click at [61, 253] on link "PACER Notices" at bounding box center [81, 249] width 108 height 14
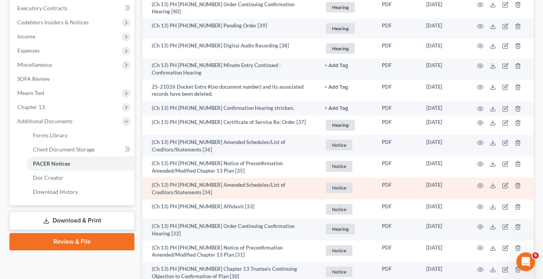
scroll to position [235, 0]
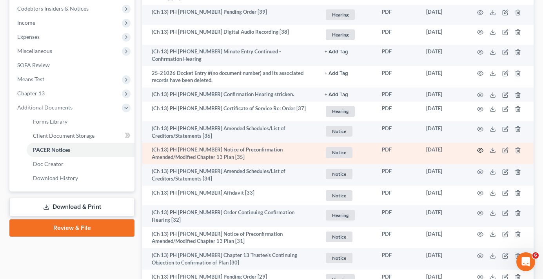
click at [479, 147] on icon "button" at bounding box center [480, 150] width 6 height 6
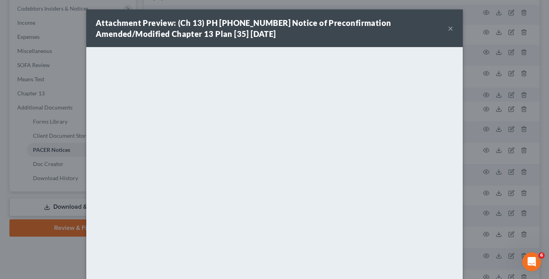
click at [448, 29] on button "×" at bounding box center [450, 28] width 5 height 9
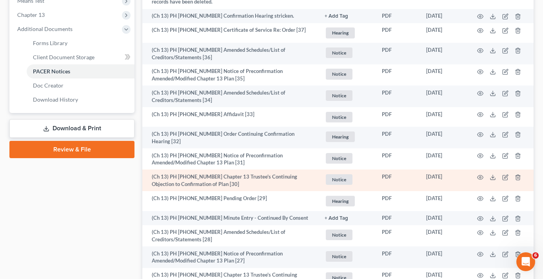
scroll to position [353, 0]
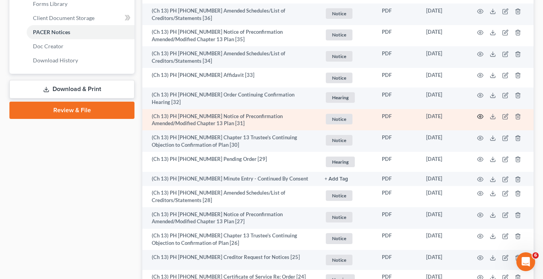
click at [477, 113] on icon "button" at bounding box center [480, 116] width 6 height 6
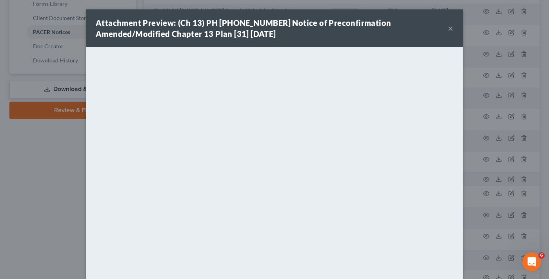
click at [448, 30] on button "×" at bounding box center [450, 28] width 5 height 9
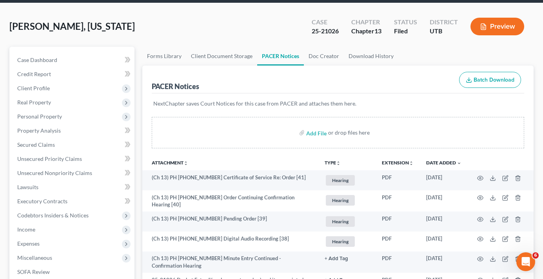
scroll to position [0, 0]
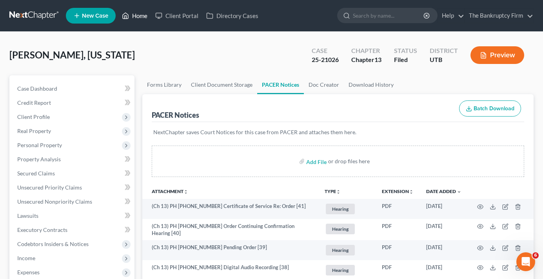
click at [136, 13] on link "Home" at bounding box center [134, 16] width 33 height 14
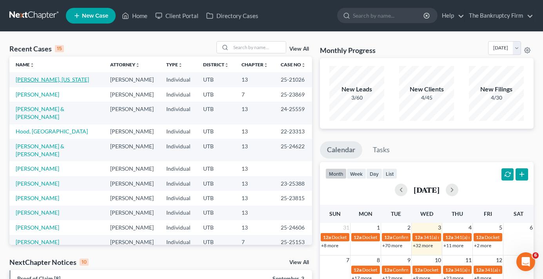
click at [34, 79] on link "[PERSON_NAME], [US_STATE]" at bounding box center [52, 79] width 73 height 7
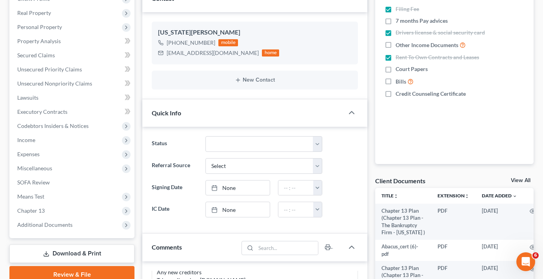
scroll to position [118, 0]
click at [519, 178] on link "View All" at bounding box center [521, 180] width 20 height 5
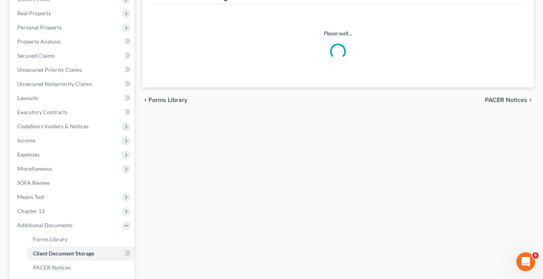
select select "26"
select select "30"
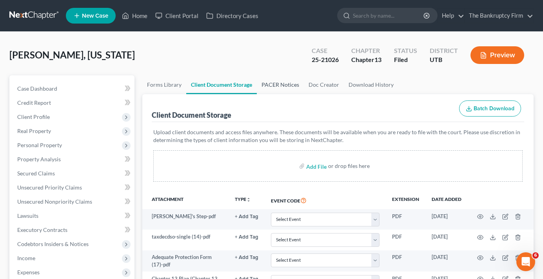
click at [282, 84] on link "PACER Notices" at bounding box center [280, 84] width 47 height 19
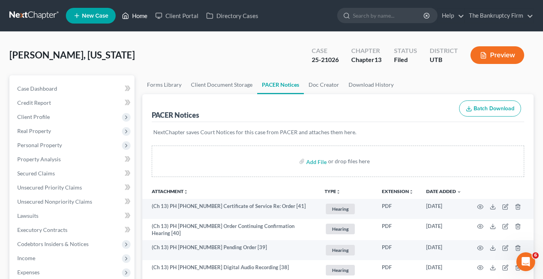
click at [123, 18] on icon at bounding box center [125, 15] width 7 height 9
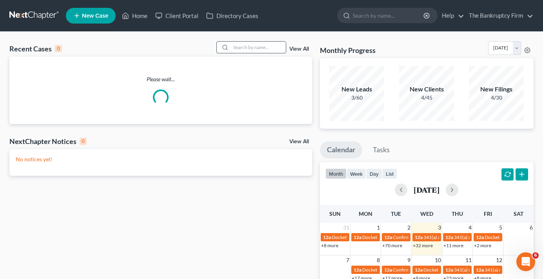
click at [245, 44] on input "search" at bounding box center [258, 47] width 55 height 11
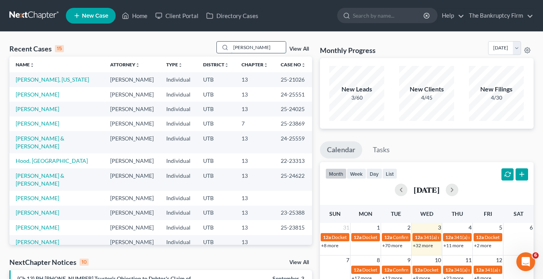
type input "[PERSON_NAME]"
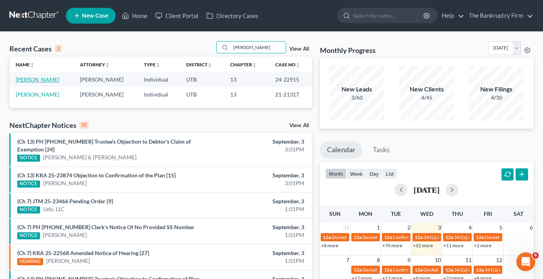
click at [34, 80] on link "[PERSON_NAME]" at bounding box center [38, 79] width 44 height 7
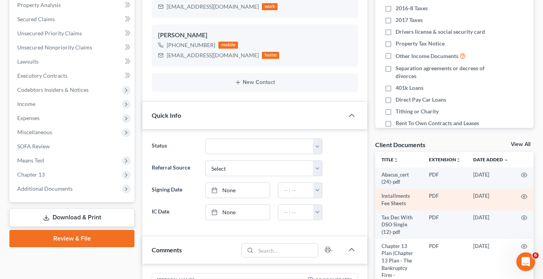
scroll to position [157, 0]
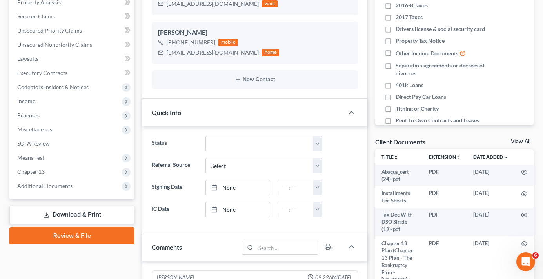
click at [518, 139] on link "View All" at bounding box center [521, 141] width 20 height 5
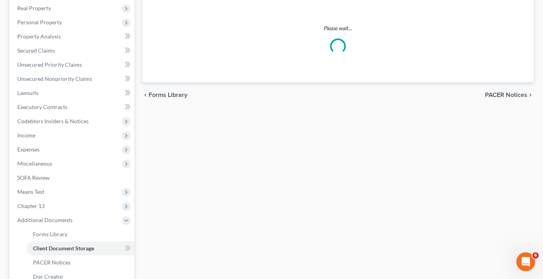
select select "26"
select select "53"
select select "30"
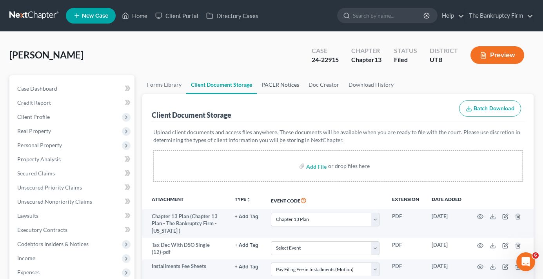
click at [288, 84] on link "PACER Notices" at bounding box center [280, 84] width 47 height 19
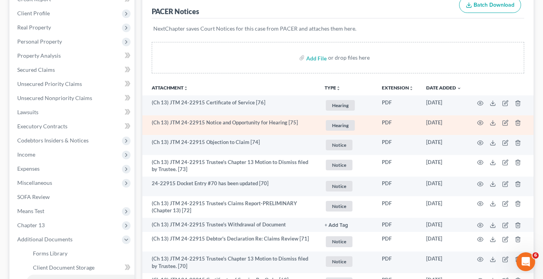
scroll to position [118, 0]
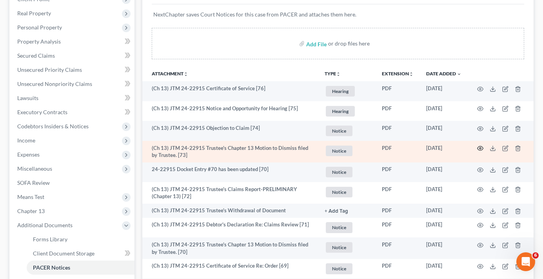
click at [478, 148] on icon "button" at bounding box center [480, 148] width 6 height 6
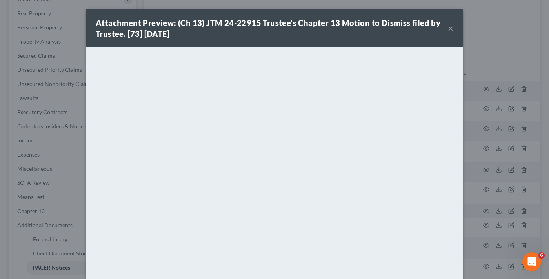
click at [449, 26] on button "×" at bounding box center [450, 28] width 5 height 9
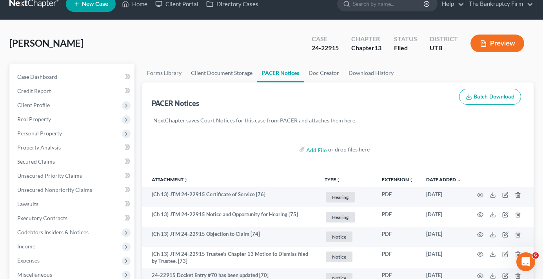
scroll to position [0, 0]
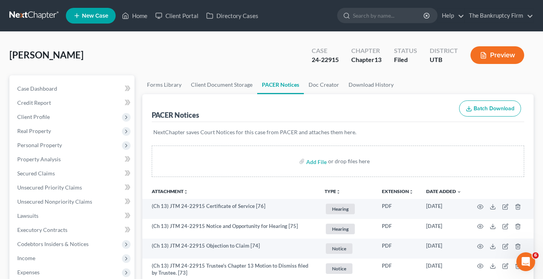
click at [161, 56] on div "[PERSON_NAME] Upgraded Case 24-22915 Chapter Chapter 13 Status Filed District […" at bounding box center [271, 58] width 524 height 34
drag, startPoint x: 144, startPoint y: 15, endPoint x: 145, endPoint y: 24, distance: 8.8
click at [144, 15] on link "Home" at bounding box center [134, 16] width 33 height 14
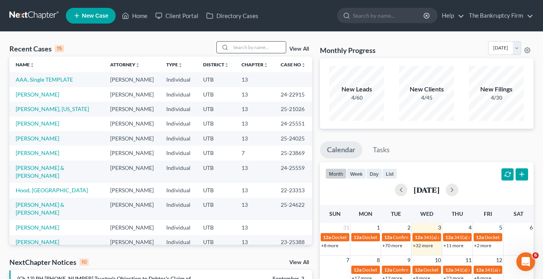
click at [244, 45] on input "search" at bounding box center [258, 47] width 55 height 11
click at [41, 112] on link "[PERSON_NAME], [US_STATE]" at bounding box center [52, 108] width 73 height 7
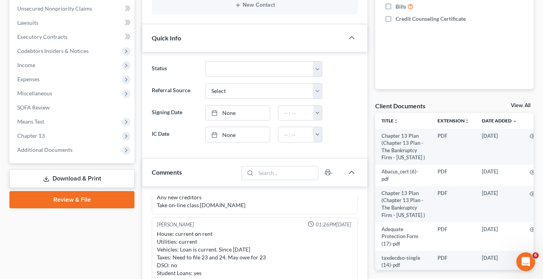
scroll to position [196, 0]
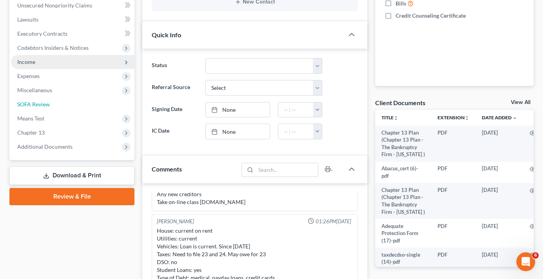
click at [35, 105] on span "SOFA Review" at bounding box center [33, 104] width 33 height 7
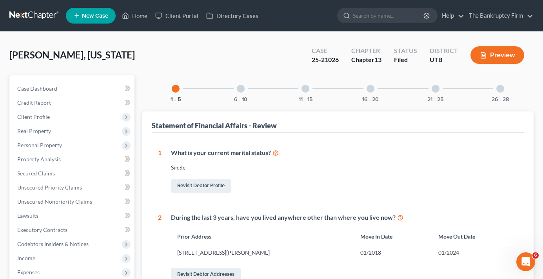
click at [240, 88] on div at bounding box center [241, 89] width 8 height 8
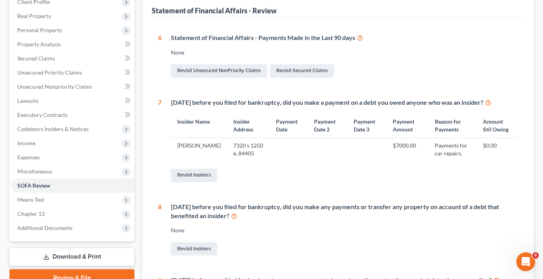
scroll to position [118, 0]
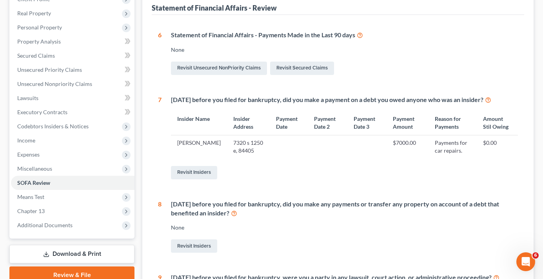
click at [339, 170] on div "Revisit Insiders" at bounding box center [344, 172] width 347 height 16
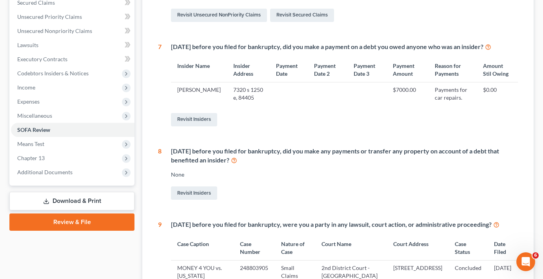
scroll to position [157, 0]
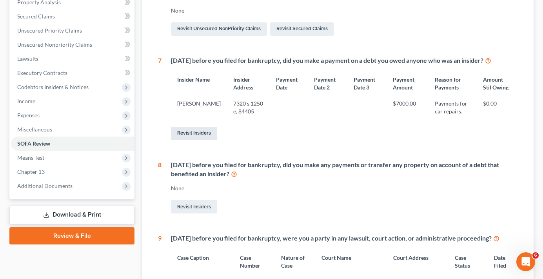
click at [192, 132] on link "Revisit Insiders" at bounding box center [194, 133] width 46 height 13
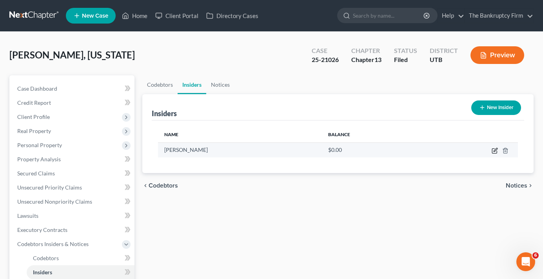
click at [495, 148] on icon "button" at bounding box center [495, 150] width 6 height 6
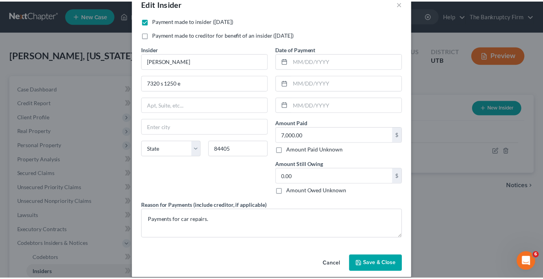
scroll to position [28, 0]
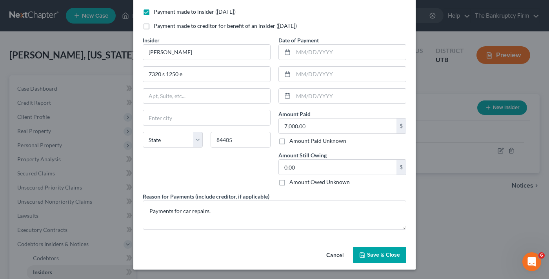
click at [328, 253] on button "Cancel" at bounding box center [335, 255] width 30 height 16
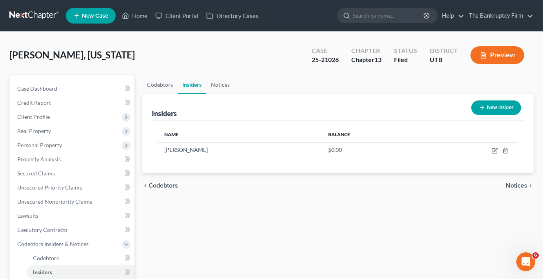
drag, startPoint x: 144, startPoint y: 41, endPoint x: 140, endPoint y: 56, distance: 15.3
click at [144, 41] on div "[PERSON_NAME], [US_STATE] Upgraded Case 25-21026 Chapter Chapter 13 Status File…" at bounding box center [271, 245] width 543 height 427
click at [136, 75] on div "Case Dashboard Payments Invoices Payments Payments Credit Report Client Profile" at bounding box center [71, 259] width 133 height 368
click at [136, 76] on div "Case Dashboard Payments Invoices Payments Payments Credit Report Client Profile" at bounding box center [71, 259] width 133 height 368
click at [136, 75] on div "Case Dashboard Payments Invoices Payments Payments Credit Report Client Profile" at bounding box center [71, 259] width 133 height 368
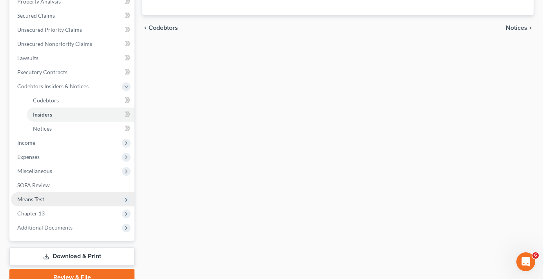
scroll to position [195, 0]
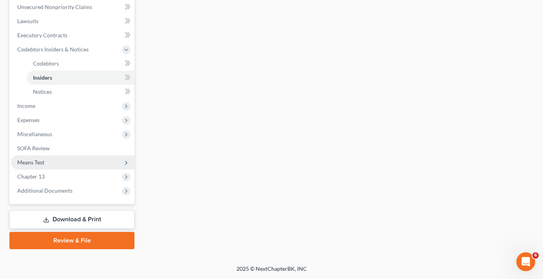
click at [47, 162] on span "Means Test" at bounding box center [73, 162] width 124 height 14
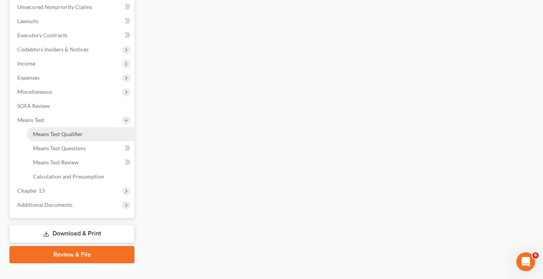
click at [63, 135] on span "Means Test Qualifier" at bounding box center [58, 134] width 50 height 7
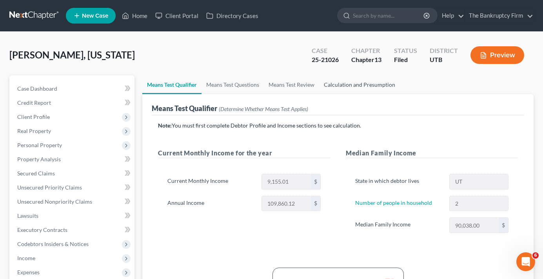
click at [349, 87] on link "Calculation and Presumption" at bounding box center [359, 84] width 81 height 19
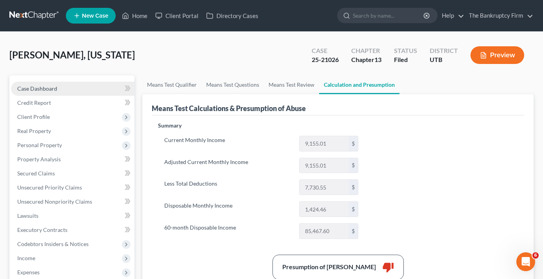
click at [62, 89] on link "Case Dashboard" at bounding box center [73, 89] width 124 height 14
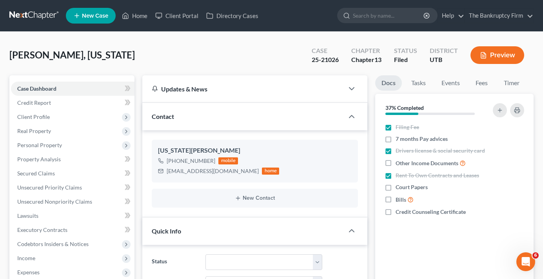
scroll to position [69, 0]
click at [236, 53] on div "[PERSON_NAME], [US_STATE] Upgraded Case 25-21026 Chapter Chapter 13 Status File…" at bounding box center [271, 58] width 524 height 34
click at [125, 60] on div "[PERSON_NAME], [US_STATE] Upgraded Case 25-21026 Chapter Chapter 13 Status File…" at bounding box center [271, 58] width 524 height 34
click at [38, 143] on span "Personal Property" at bounding box center [39, 145] width 45 height 7
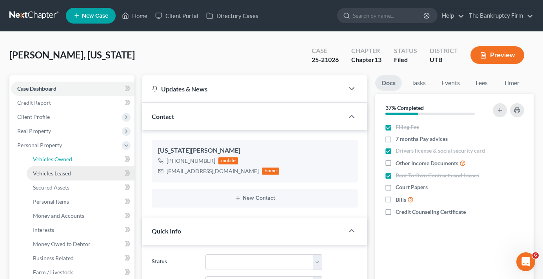
click at [56, 160] on span "Vehicles Owned" at bounding box center [52, 159] width 39 height 7
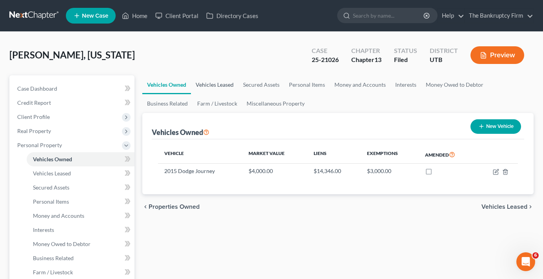
click at [207, 82] on link "Vehicles Leased" at bounding box center [214, 84] width 47 height 19
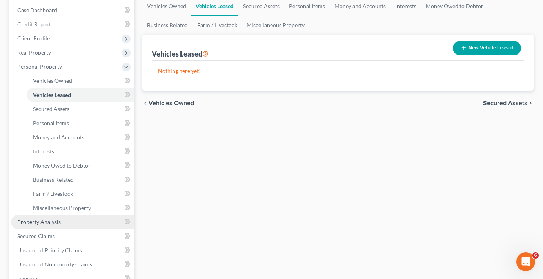
click at [43, 227] on link "Property Analysis" at bounding box center [73, 222] width 124 height 14
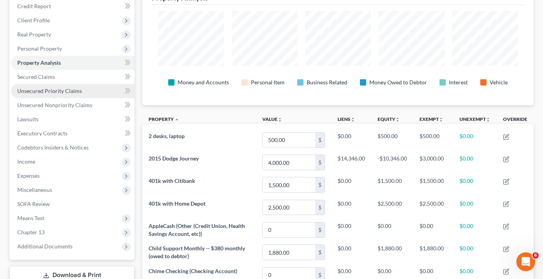
scroll to position [96, 0]
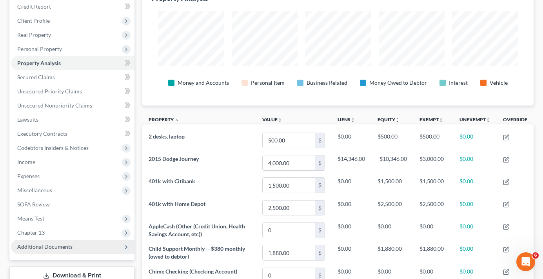
click at [44, 243] on span "Additional Documents" at bounding box center [44, 246] width 55 height 7
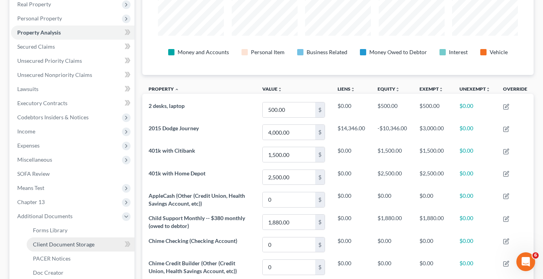
scroll to position [135, 0]
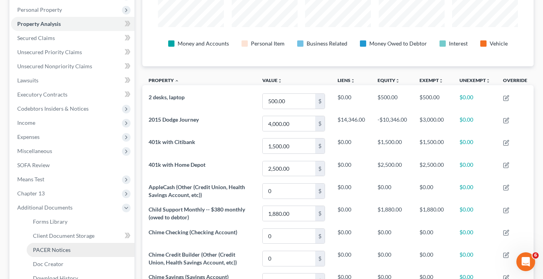
click at [59, 251] on span "PACER Notices" at bounding box center [52, 249] width 38 height 7
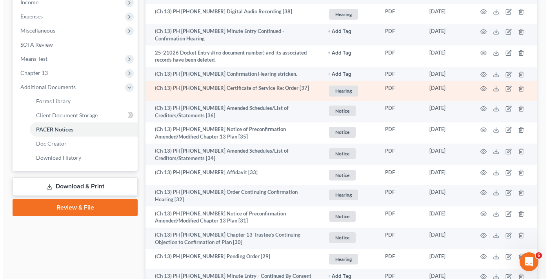
scroll to position [275, 0]
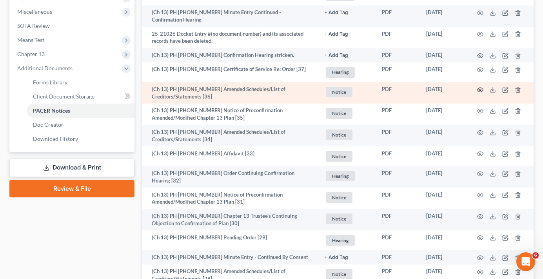
click at [479, 87] on icon "button" at bounding box center [480, 90] width 6 height 6
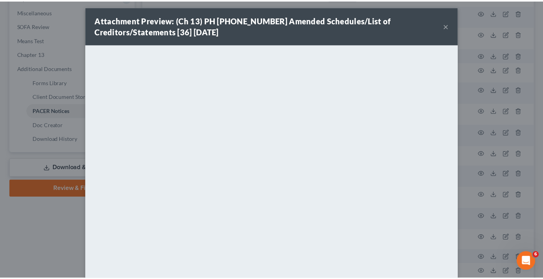
scroll to position [0, 0]
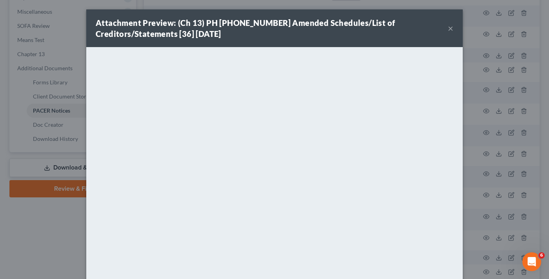
click at [448, 28] on button "×" at bounding box center [450, 28] width 5 height 9
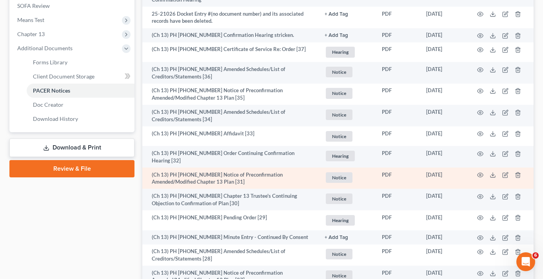
scroll to position [314, 0]
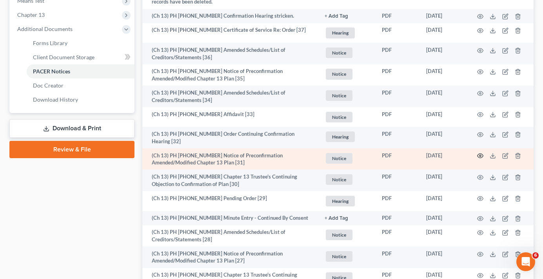
click at [480, 153] on icon "button" at bounding box center [480, 156] width 6 height 6
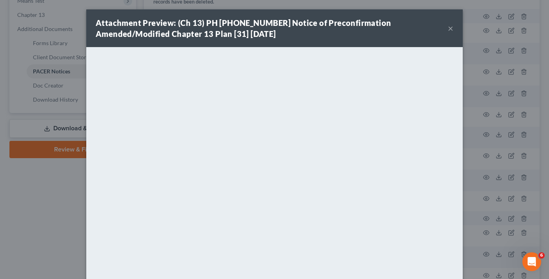
click at [448, 28] on button "×" at bounding box center [450, 28] width 5 height 9
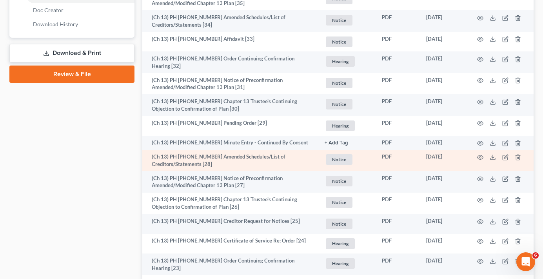
scroll to position [392, 0]
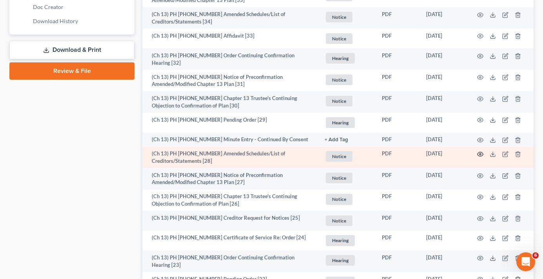
click at [480, 151] on icon "button" at bounding box center [480, 154] width 6 height 6
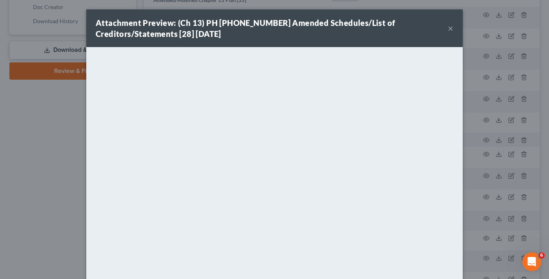
click at [448, 28] on button "×" at bounding box center [450, 28] width 5 height 9
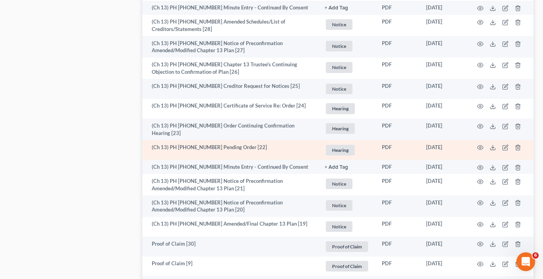
scroll to position [549, 0]
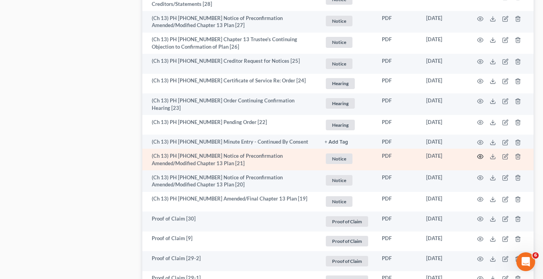
click at [479, 153] on icon "button" at bounding box center [480, 156] width 6 height 6
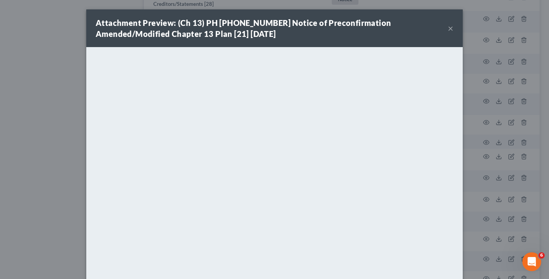
click at [448, 27] on button "×" at bounding box center [450, 28] width 5 height 9
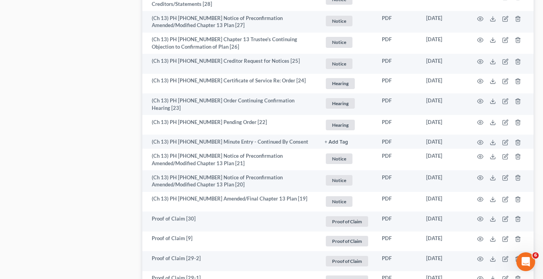
drag, startPoint x: 99, startPoint y: 161, endPoint x: 112, endPoint y: 151, distance: 16.3
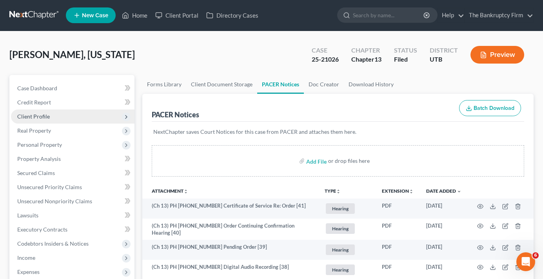
scroll to position [0, 0]
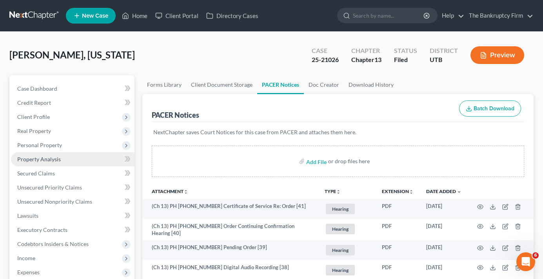
drag, startPoint x: 28, startPoint y: 164, endPoint x: 32, endPoint y: 165, distance: 4.4
click at [28, 164] on link "Property Analysis" at bounding box center [73, 159] width 124 height 14
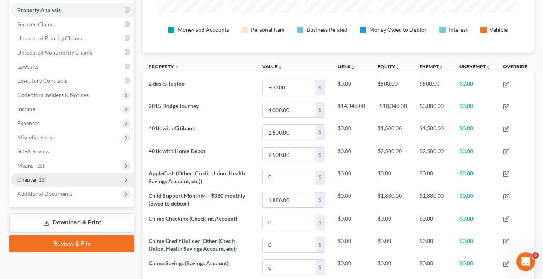
scroll to position [135, 0]
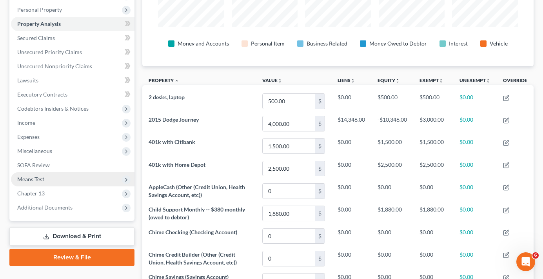
click at [30, 180] on span "Means Test" at bounding box center [30, 179] width 27 height 7
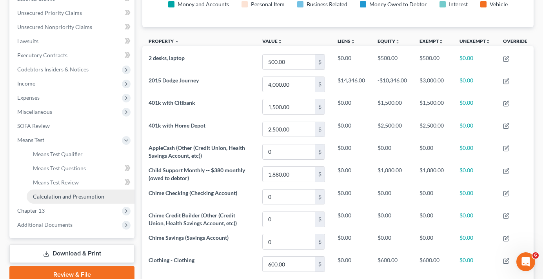
click at [76, 196] on span "Calculation and Presumption" at bounding box center [68, 196] width 71 height 7
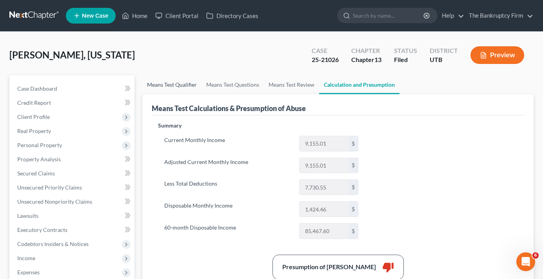
click at [167, 87] on link "Means Test Qualifier" at bounding box center [171, 84] width 59 height 19
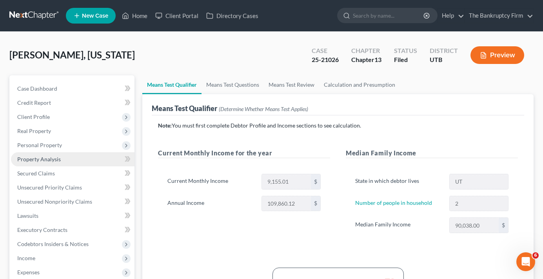
click at [44, 161] on span "Property Analysis" at bounding box center [39, 159] width 44 height 7
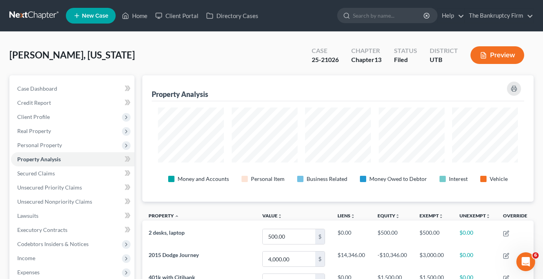
scroll to position [126, 391]
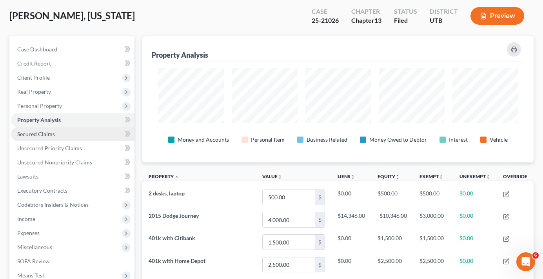
click at [46, 134] on span "Secured Claims" at bounding box center [36, 134] width 38 height 7
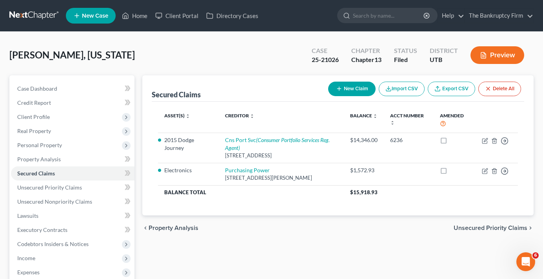
click at [138, 77] on div "Case Dashboard Payments Invoices Payments Payments Credit Report Client Profile" at bounding box center [71, 238] width 133 height 326
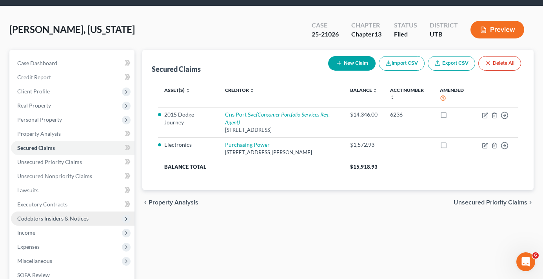
scroll to position [39, 0]
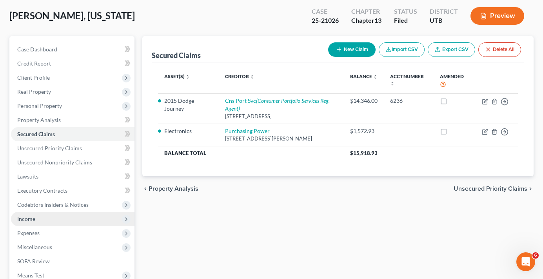
drag, startPoint x: 35, startPoint y: 219, endPoint x: 46, endPoint y: 220, distance: 11.4
click at [35, 219] on span "Income" at bounding box center [26, 218] width 18 height 7
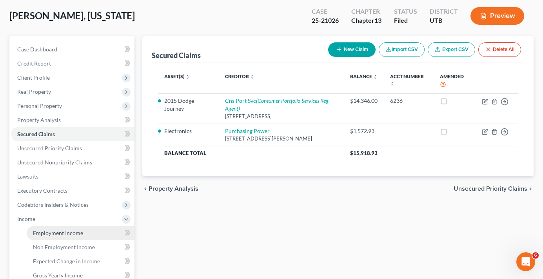
click at [69, 234] on span "Employment Income" at bounding box center [58, 232] width 50 height 7
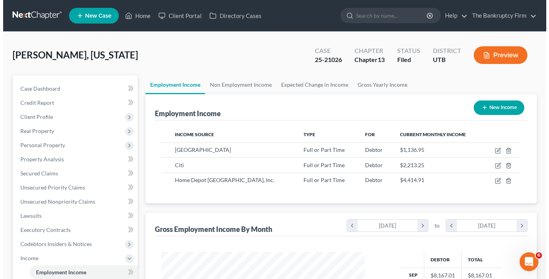
scroll to position [141, 219]
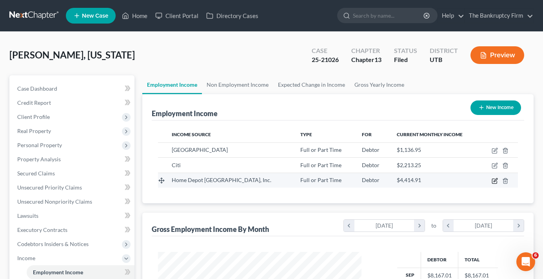
click at [493, 180] on icon "button" at bounding box center [495, 181] width 6 height 6
select select "0"
select select "10"
select select "2"
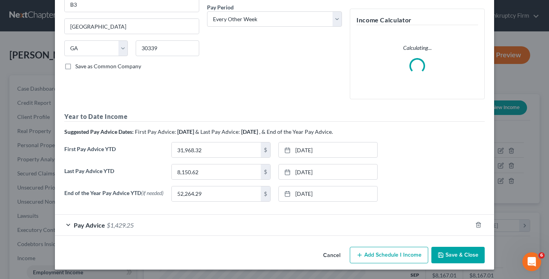
scroll to position [123, 0]
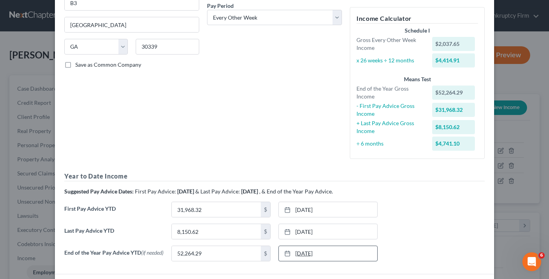
drag, startPoint x: 330, startPoint y: 256, endPoint x: 331, endPoint y: 260, distance: 4.3
click at [331, 260] on link "[DATE]" at bounding box center [328, 253] width 98 height 15
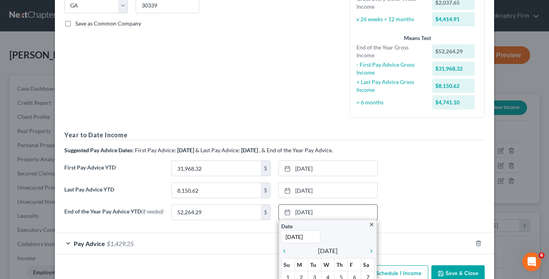
scroll to position [202, 0]
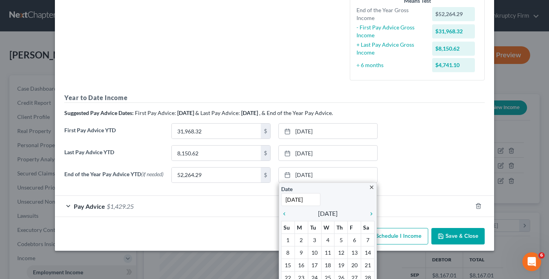
click at [415, 175] on div "End of the Year Pay Advice YTD (if needed) 52,264.29 $ [DATE] close Date [DATE]…" at bounding box center [274, 178] width 428 height 22
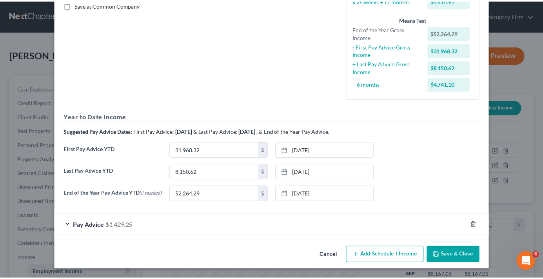
scroll to position [184, 0]
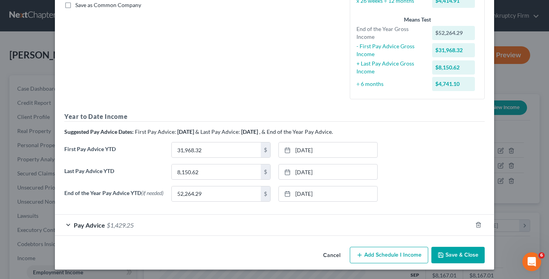
click at [332, 252] on button "Cancel" at bounding box center [332, 255] width 30 height 16
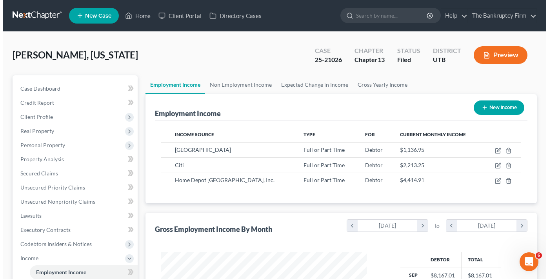
scroll to position [392039, 391960]
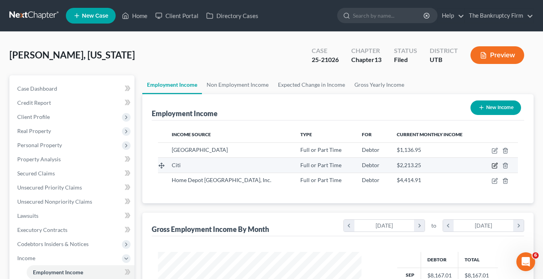
click at [493, 164] on icon "button" at bounding box center [495, 165] width 6 height 6
select select "0"
select select "9"
select select "2"
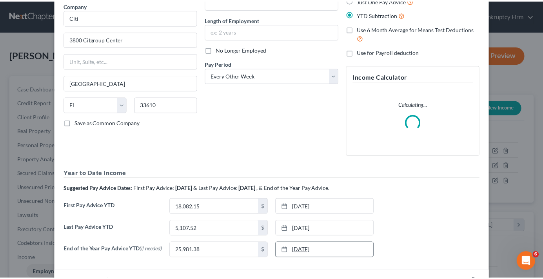
scroll to position [123, 0]
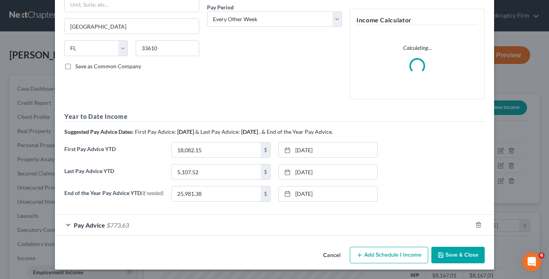
click at [336, 260] on button "Cancel" at bounding box center [332, 255] width 30 height 16
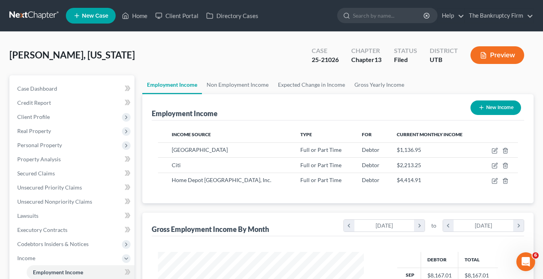
scroll to position [392039, 391960]
click at [50, 156] on span "Property Analysis" at bounding box center [39, 159] width 44 height 7
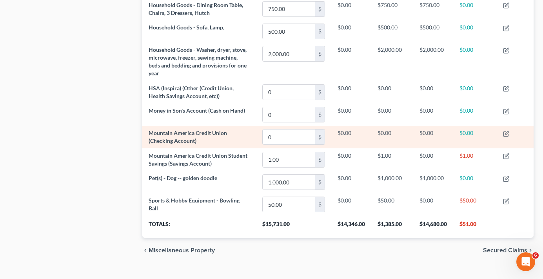
scroll to position [488, 0]
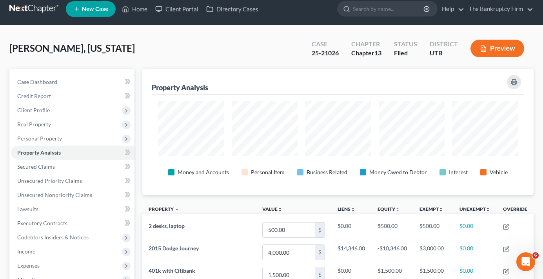
scroll to position [0, 0]
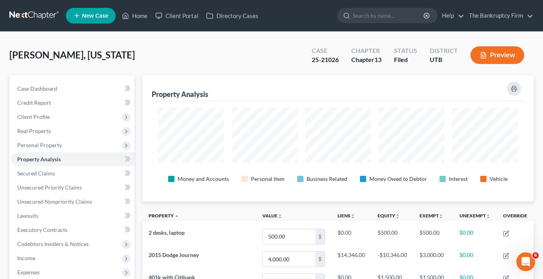
click at [140, 58] on div "[PERSON_NAME], [US_STATE] Upgraded Case 25-21026 Chapter Chapter 13 Status File…" at bounding box center [271, 58] width 524 height 34
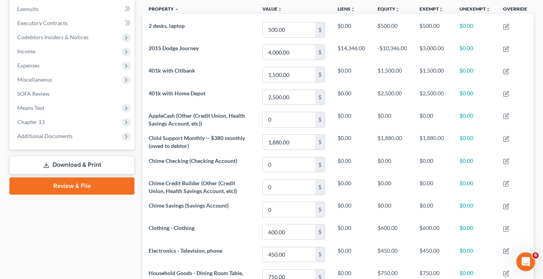
scroll to position [235, 0]
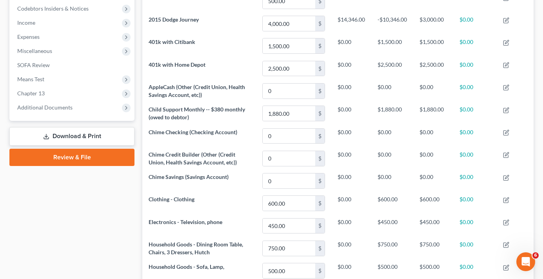
click at [38, 103] on span "Additional Documents" at bounding box center [73, 107] width 124 height 14
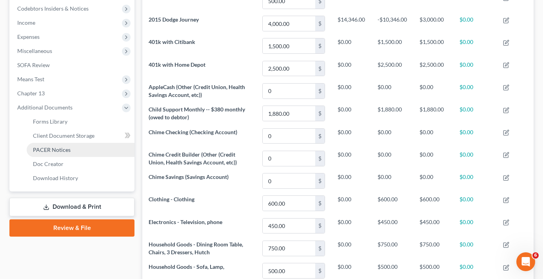
click at [42, 150] on span "PACER Notices" at bounding box center [52, 149] width 38 height 7
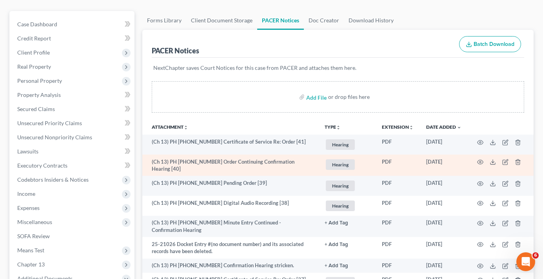
scroll to position [78, 0]
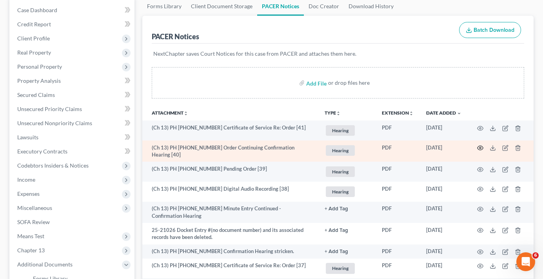
click at [478, 148] on icon "button" at bounding box center [480, 148] width 6 height 6
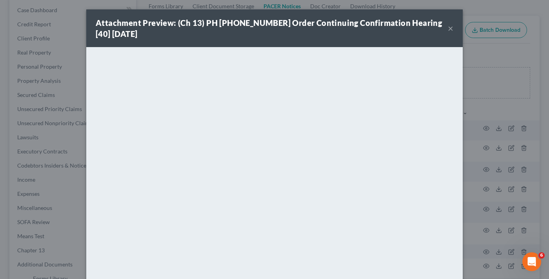
click at [448, 29] on button "×" at bounding box center [450, 28] width 5 height 9
